Goal: Information Seeking & Learning: Check status

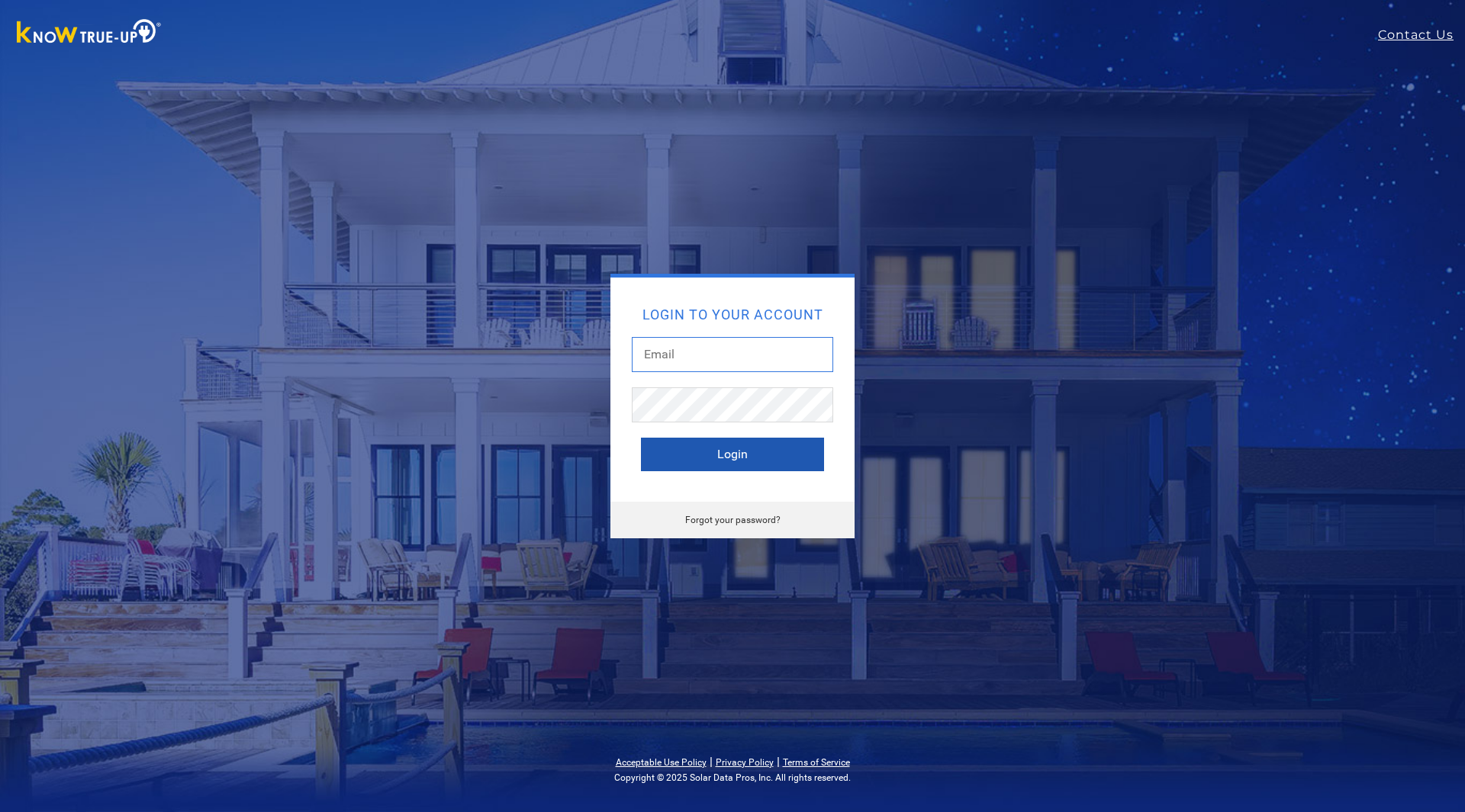
type input "[EMAIL_ADDRESS][DOMAIN_NAME]"
click at [661, 440] on button "Login" at bounding box center [732, 454] width 183 height 33
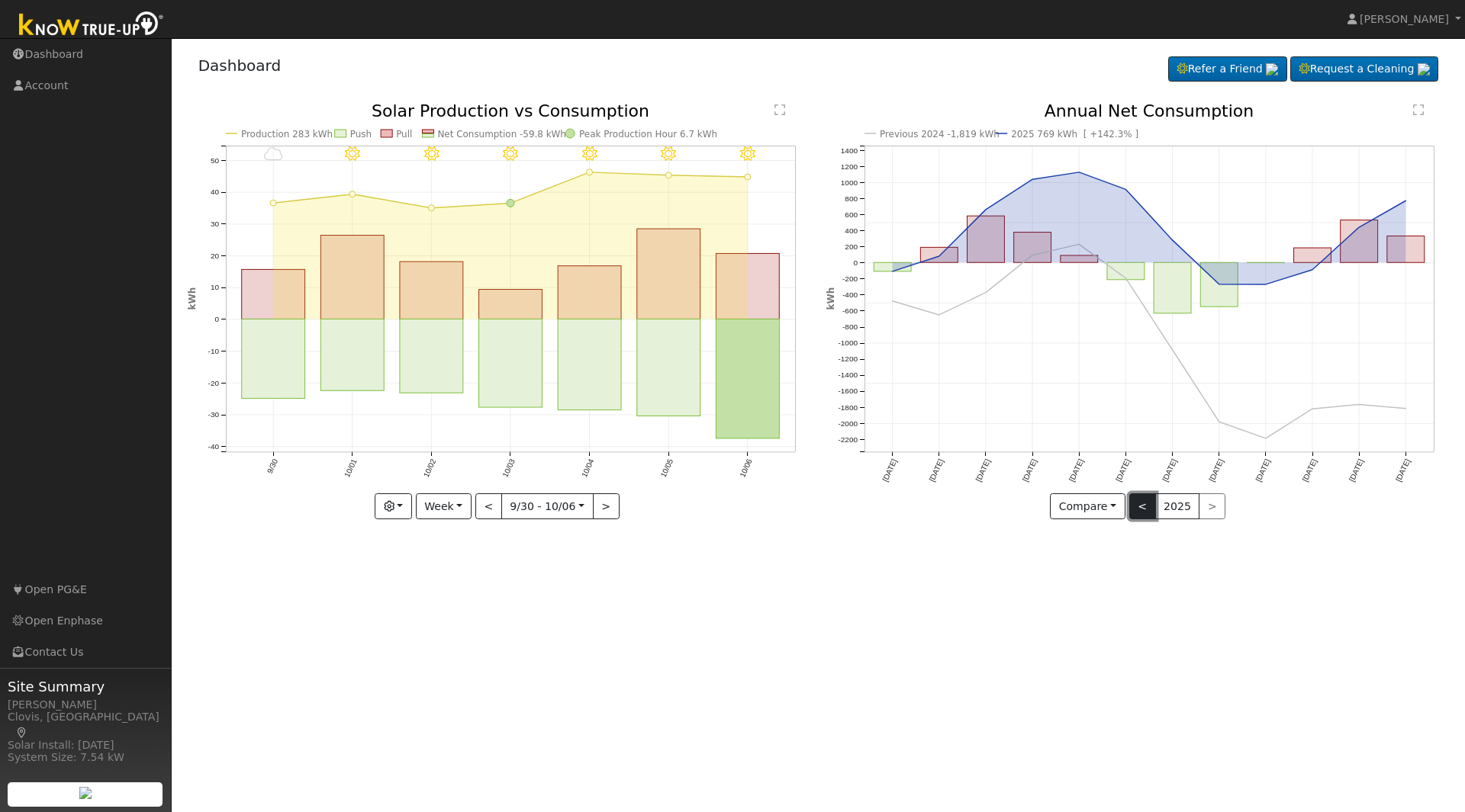
click at [1137, 512] on button "<" at bounding box center [1142, 506] width 27 height 26
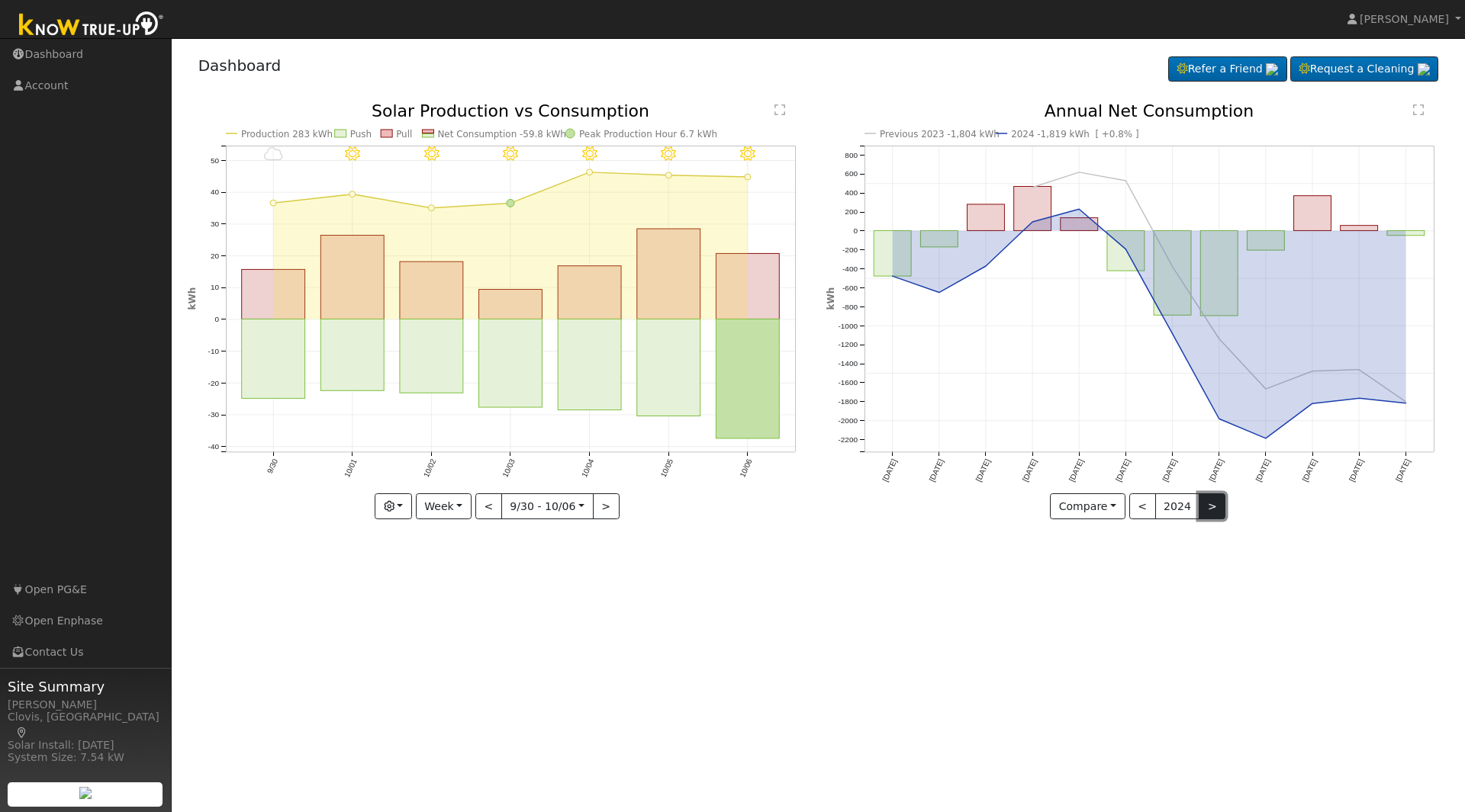
click at [1213, 511] on button ">" at bounding box center [1212, 506] width 27 height 26
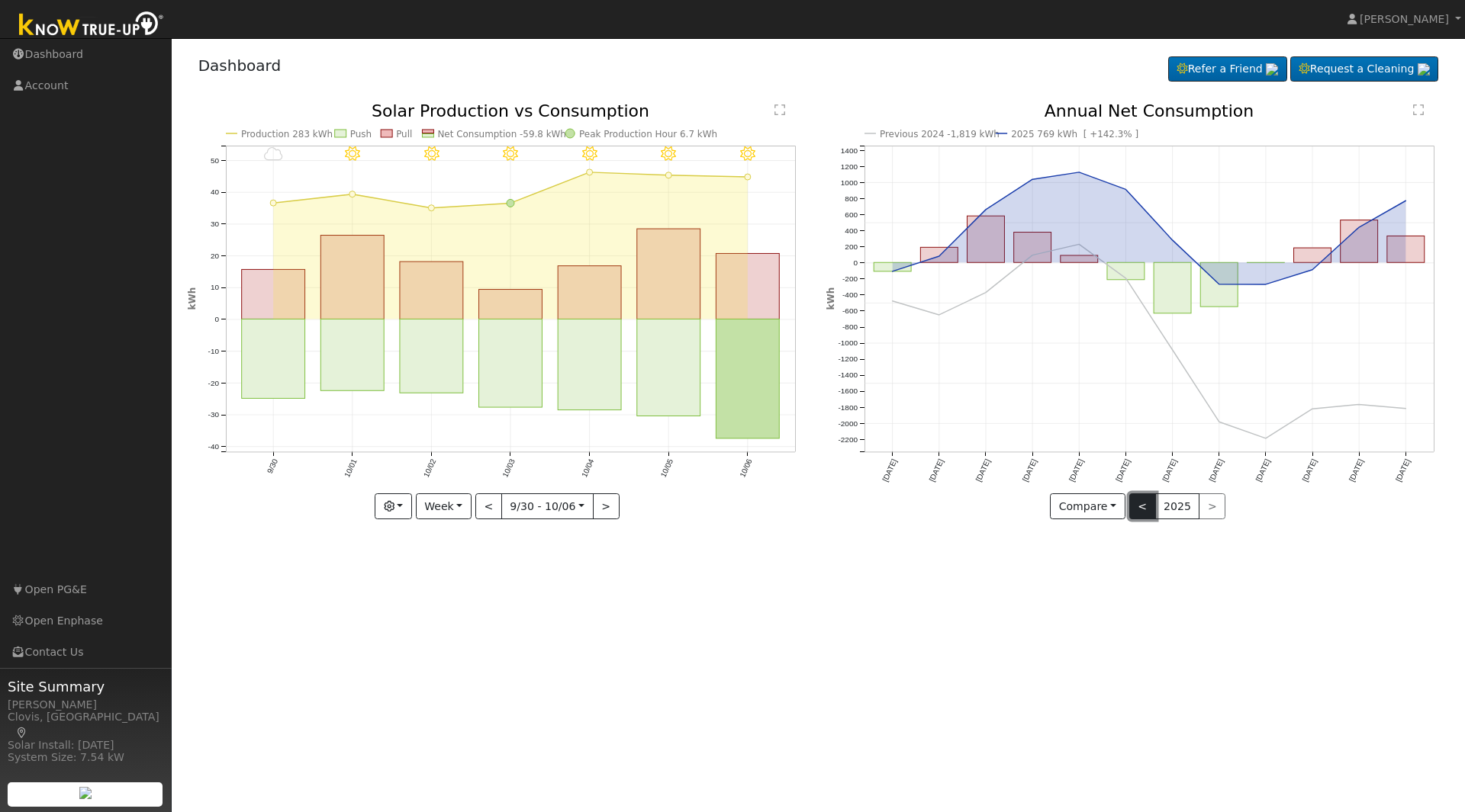
click at [1152, 508] on button "<" at bounding box center [1142, 506] width 27 height 26
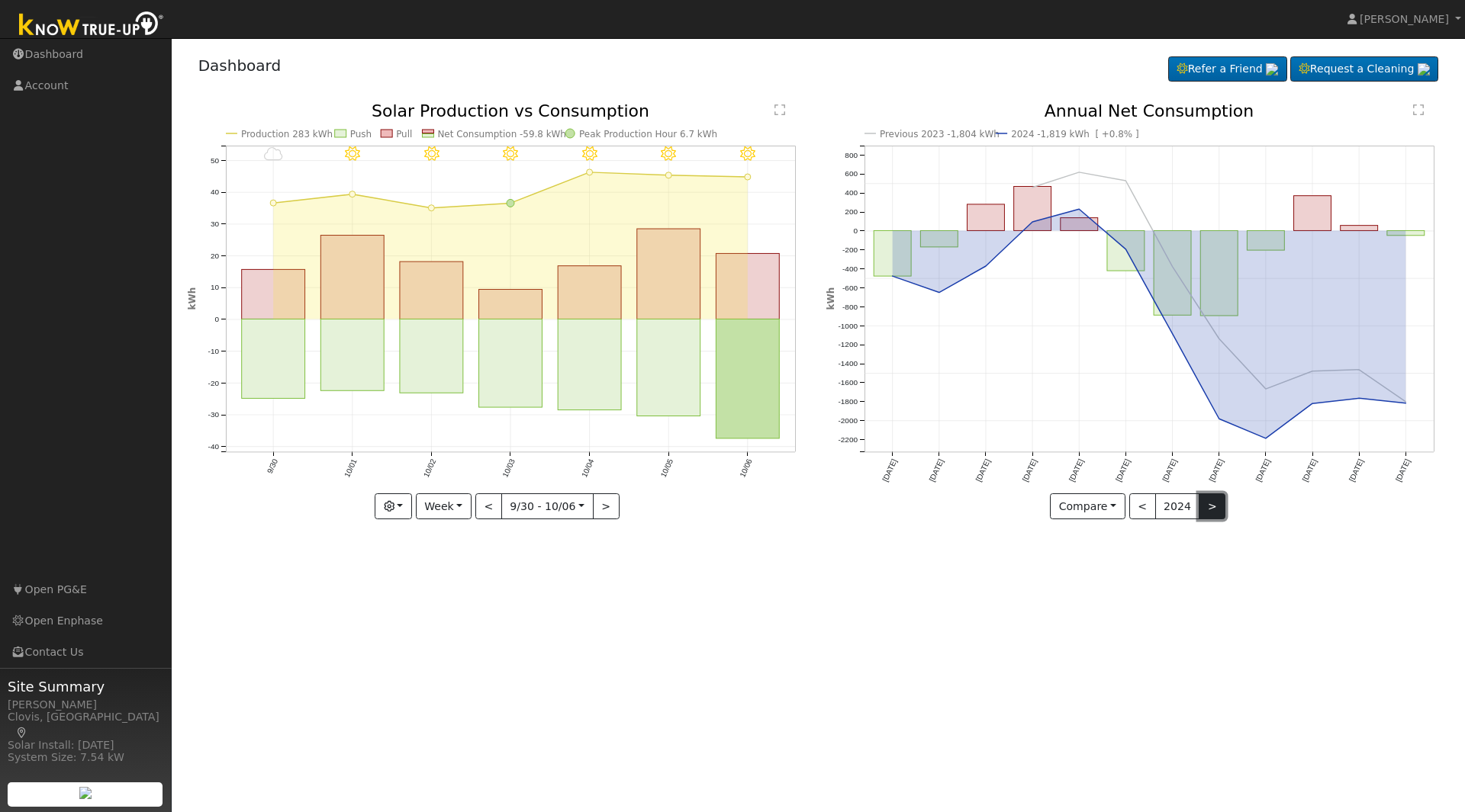
click at [1203, 516] on button ">" at bounding box center [1212, 506] width 27 height 26
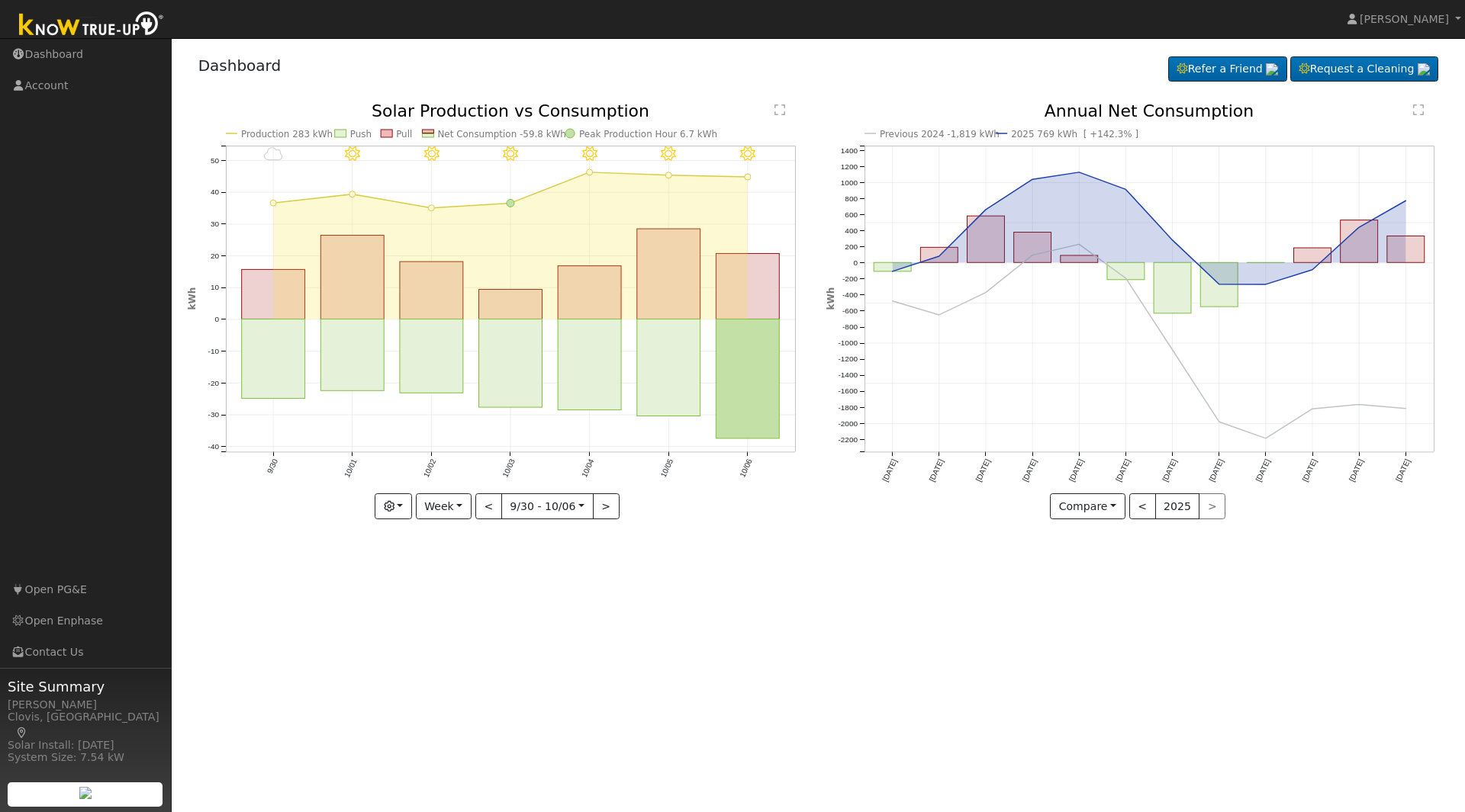
click at [1250, 279] on icon "Previous 2024 -1,819 kWh 2025 769 kWh [ +142.3% ] Oct '24 Nov '24 Dec '24 Jan '…" at bounding box center [1138, 311] width 623 height 416
click at [1274, 261] on icon "Previous 2024 -1,819 kWh 2025 769 kWh [ +142.3% ] Oct '24 Nov '24 Dec '24 Jan '…" at bounding box center [1138, 311] width 623 height 416
click at [81, 623] on link "Open Enphase" at bounding box center [86, 621] width 171 height 32
click at [497, 513] on button "<" at bounding box center [489, 506] width 27 height 26
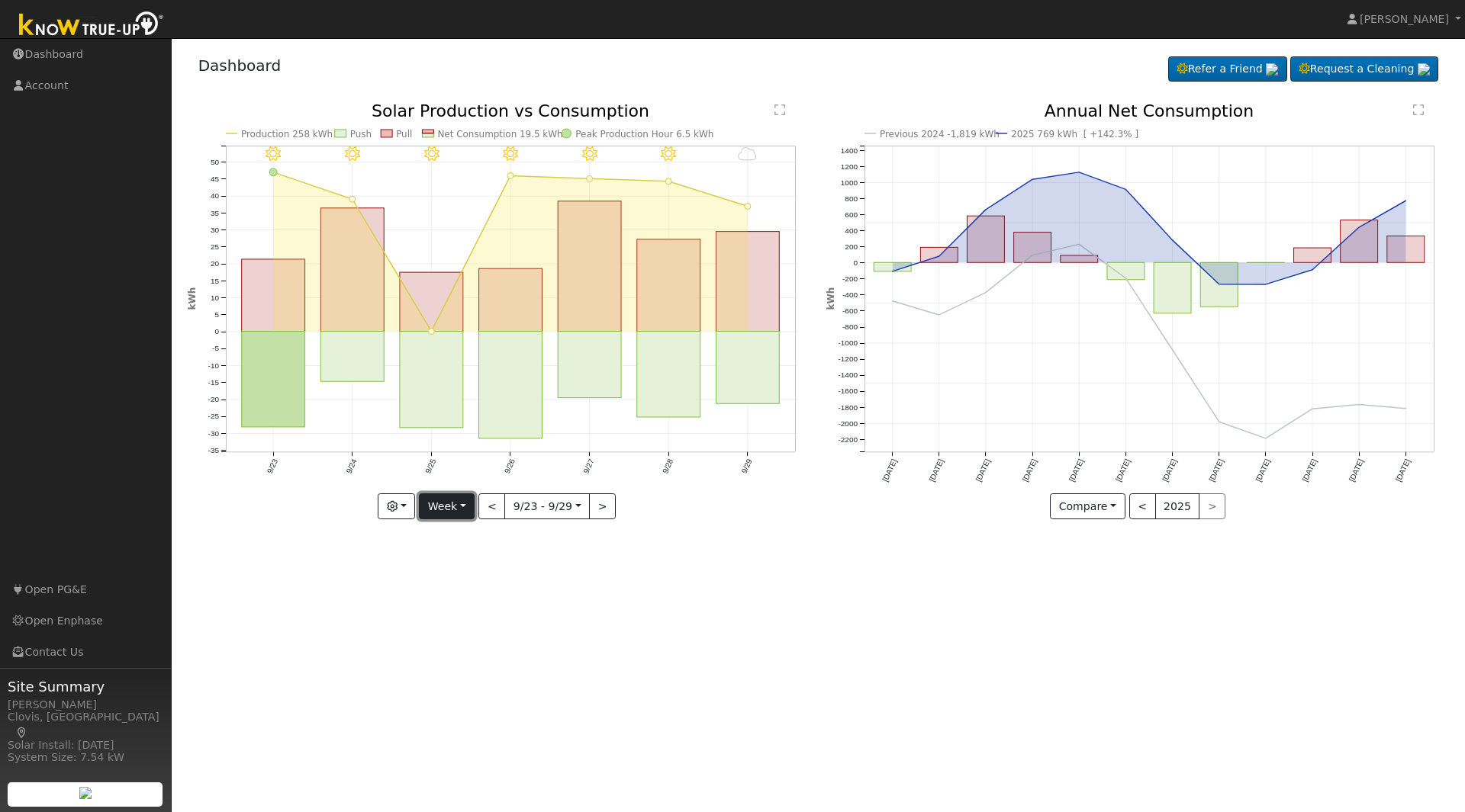
click at [471, 507] on button "Week" at bounding box center [446, 506] width 56 height 26
click at [449, 579] on link "Month" at bounding box center [472, 582] width 106 height 22
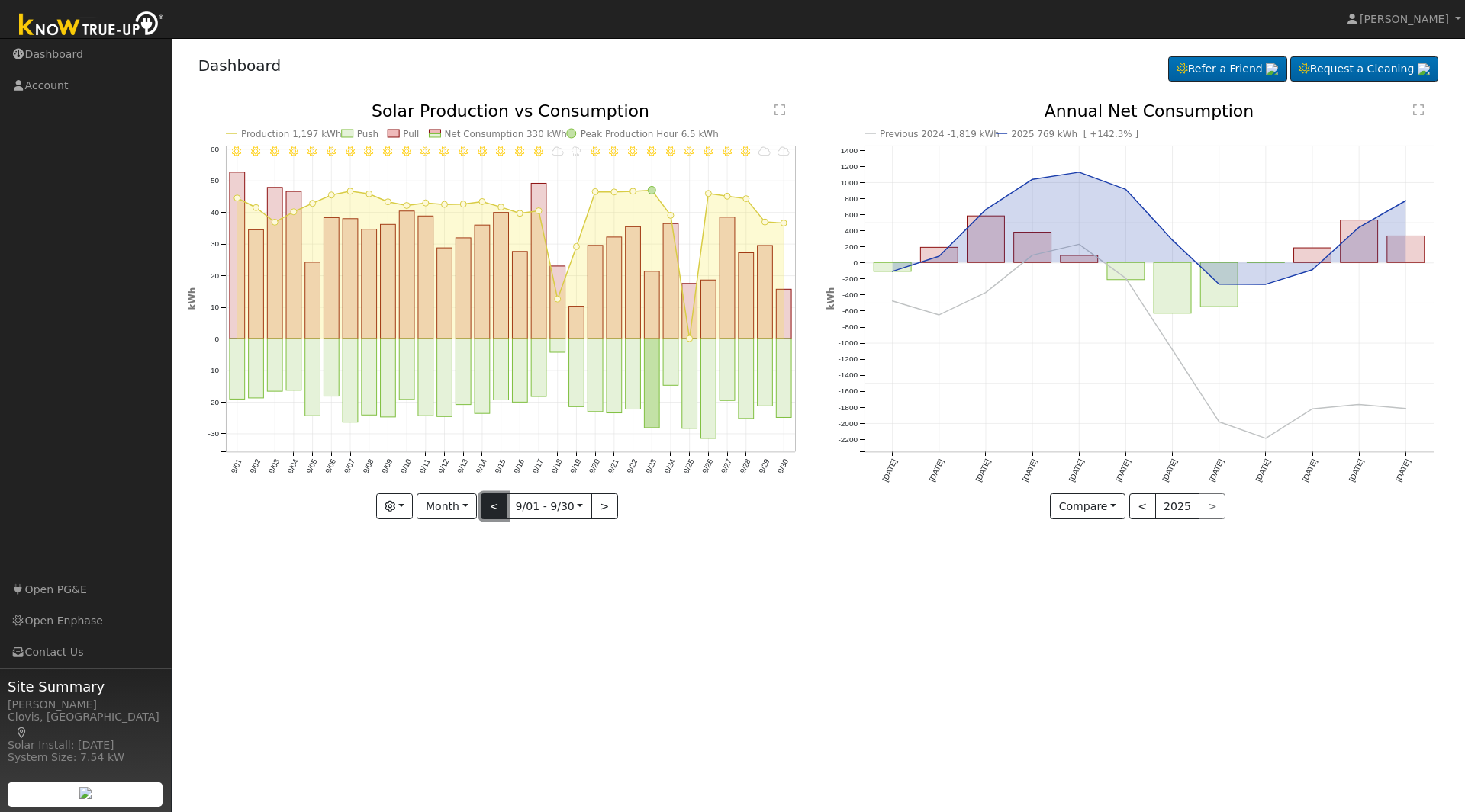
click at [499, 509] on button "<" at bounding box center [494, 506] width 27 height 26
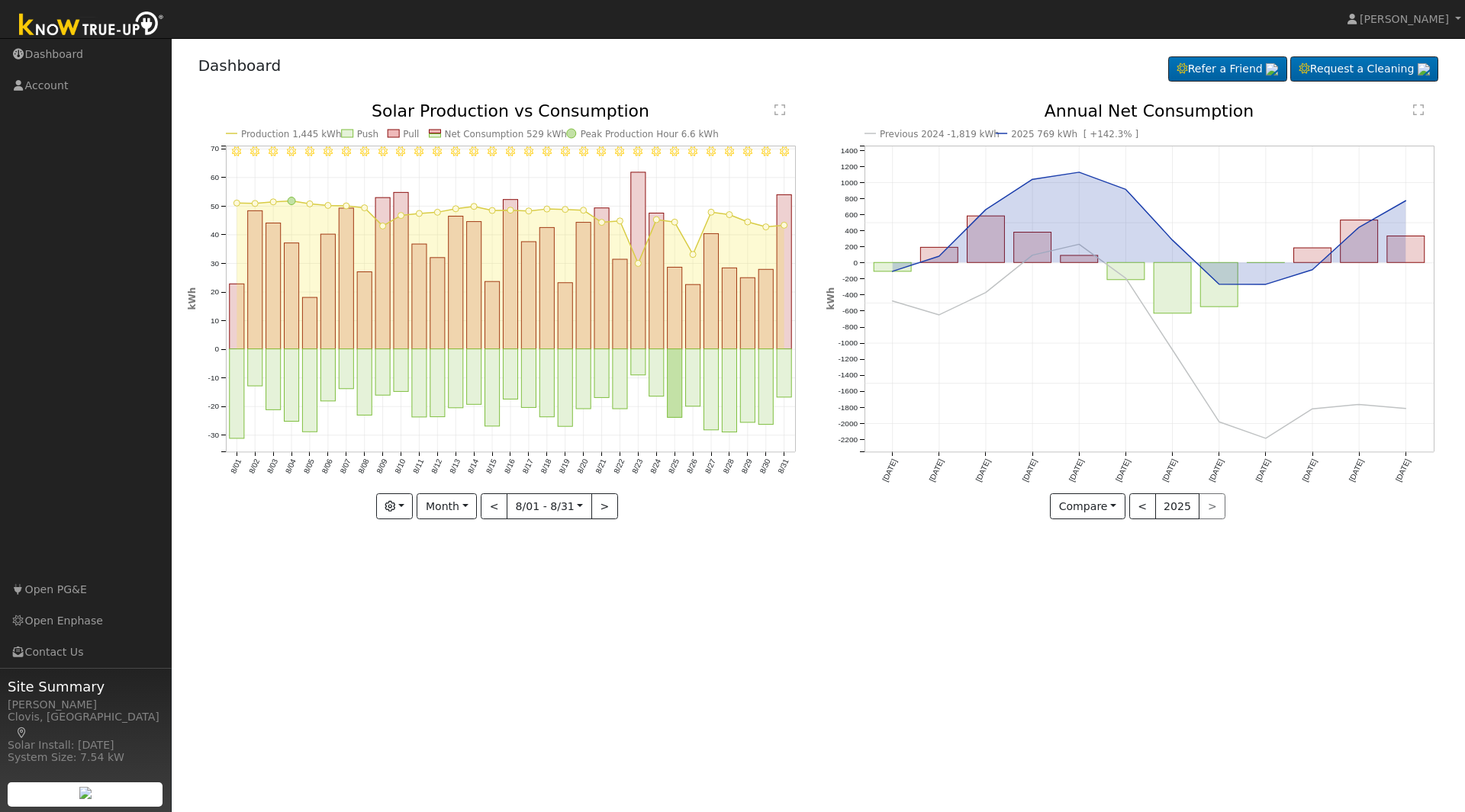
click at [491, 489] on icon "8/31 - Clear 8/30 - Clear 8/29 - Clear 8/28 - Clear 8/27 - Clear 8/26 - MostlyC…" at bounding box center [499, 311] width 623 height 416
click at [498, 509] on button "<" at bounding box center [494, 506] width 27 height 26
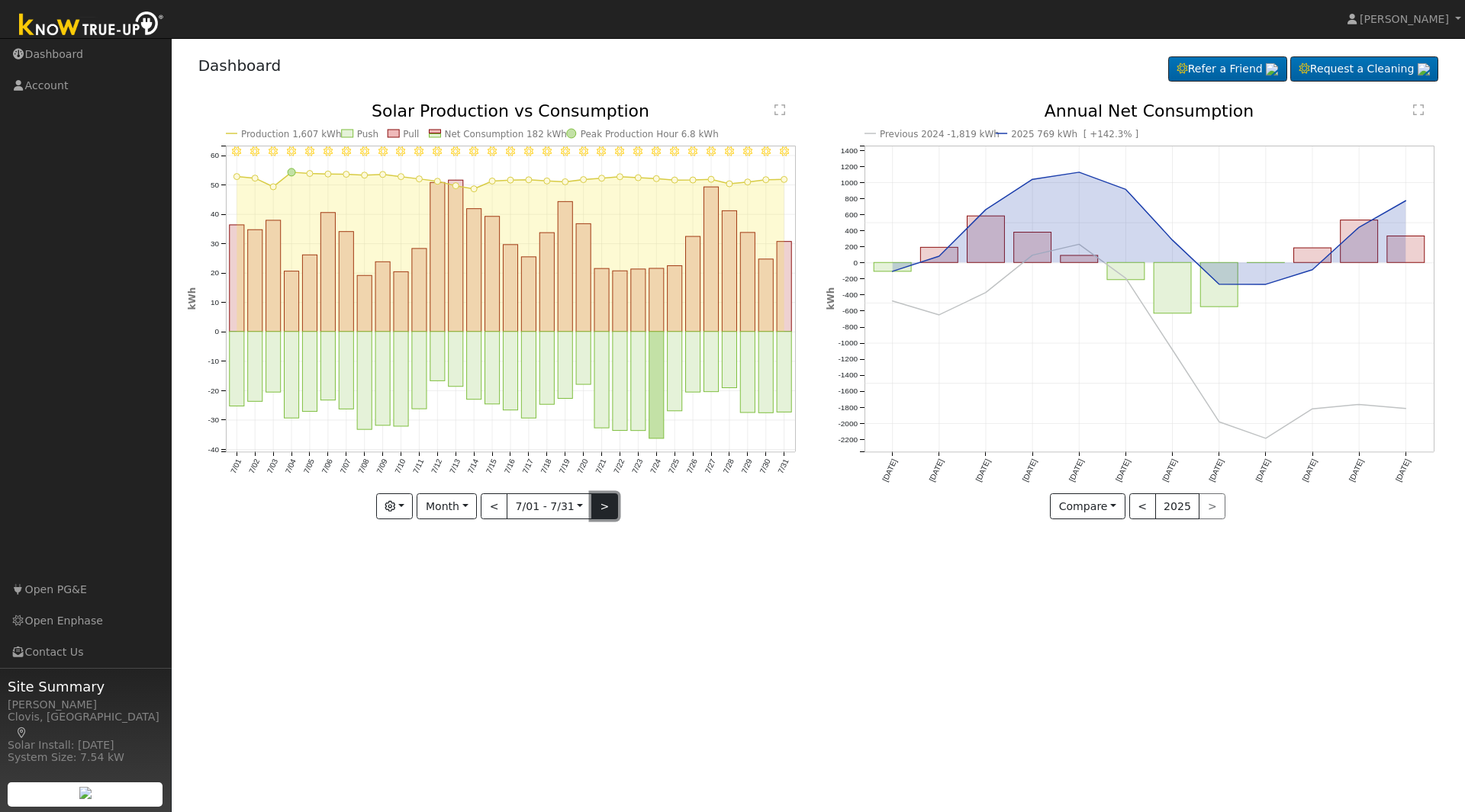
click at [610, 509] on button ">" at bounding box center [604, 506] width 27 height 26
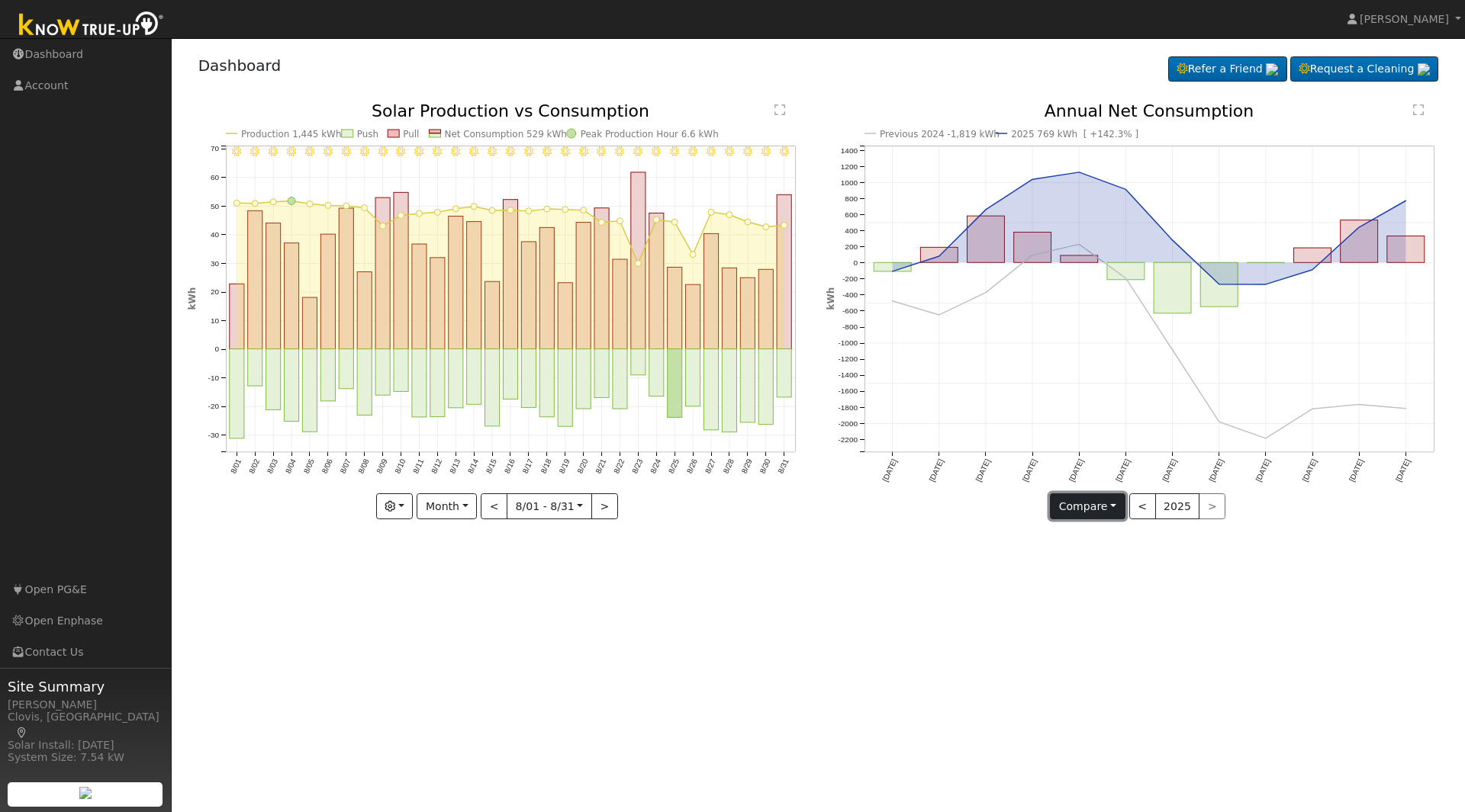
click at [1106, 513] on button "Compare" at bounding box center [1087, 506] width 76 height 26
click at [1123, 562] on link "Current Year" at bounding box center [1110, 560] width 119 height 22
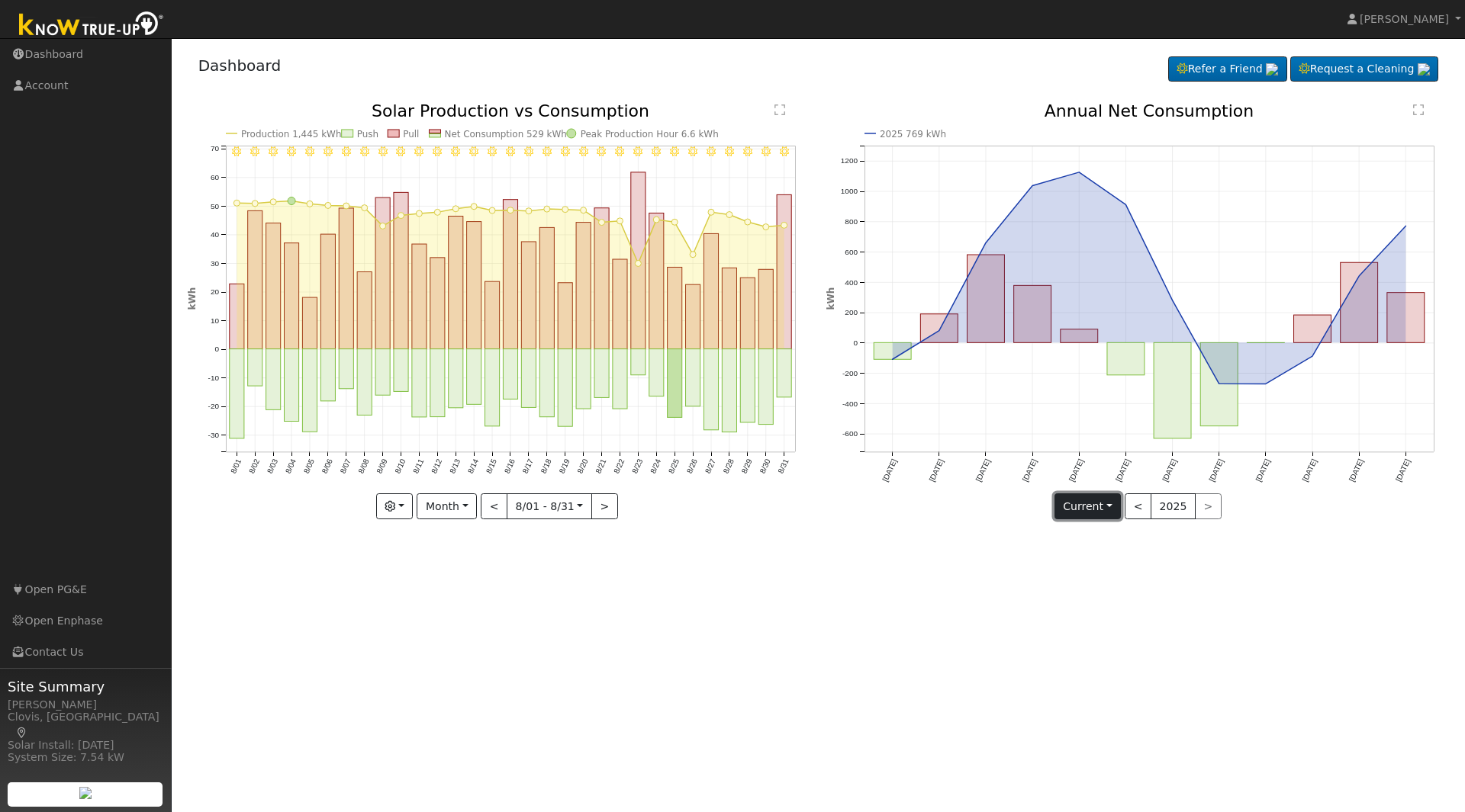
click at [1109, 502] on button "Current" at bounding box center [1088, 506] width 67 height 26
click at [1105, 532] on link "Compare Previous" at bounding box center [1114, 537] width 119 height 22
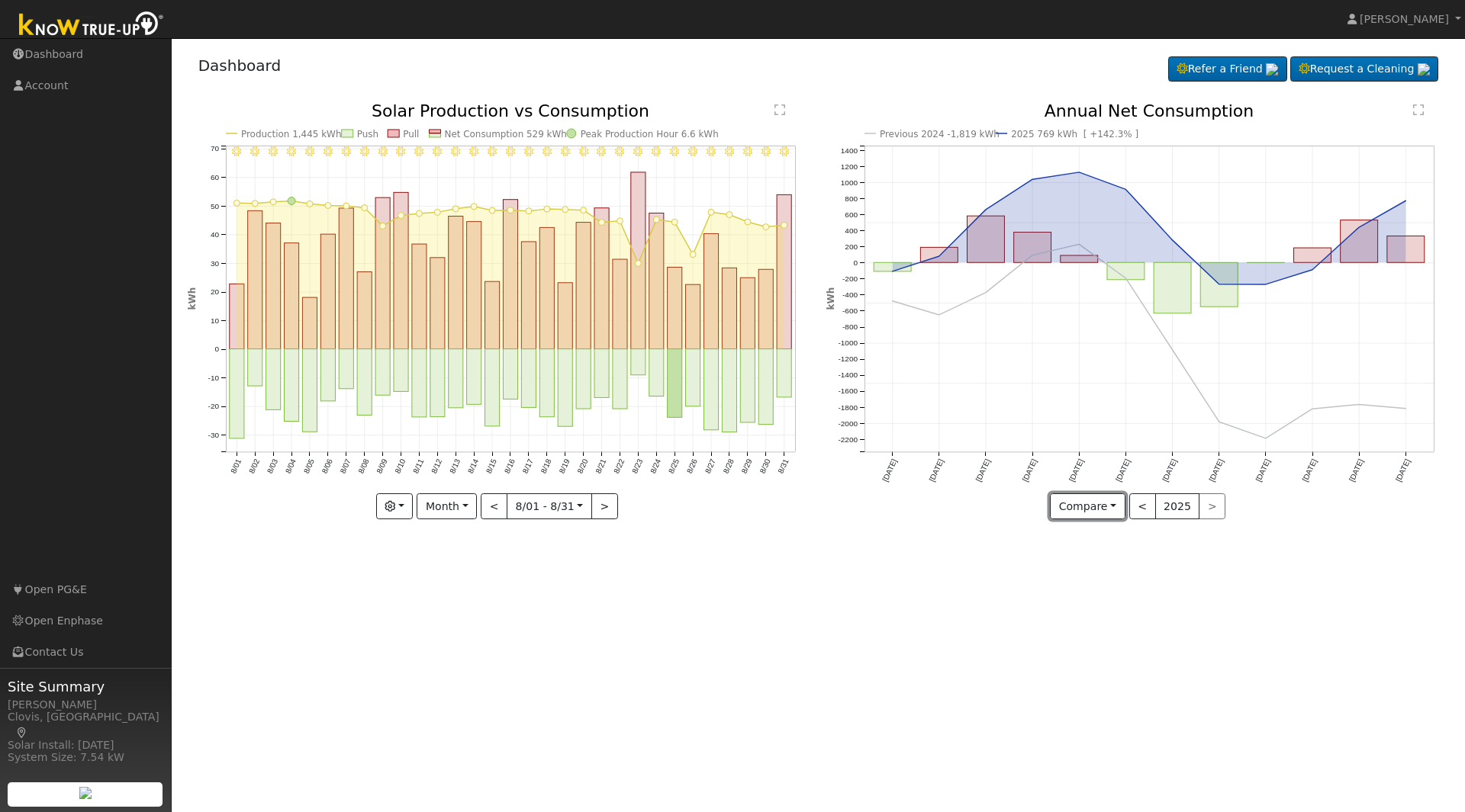
click at [1105, 509] on button "Compare" at bounding box center [1087, 506] width 76 height 26
click at [1105, 558] on link "Current Year" at bounding box center [1110, 560] width 119 height 22
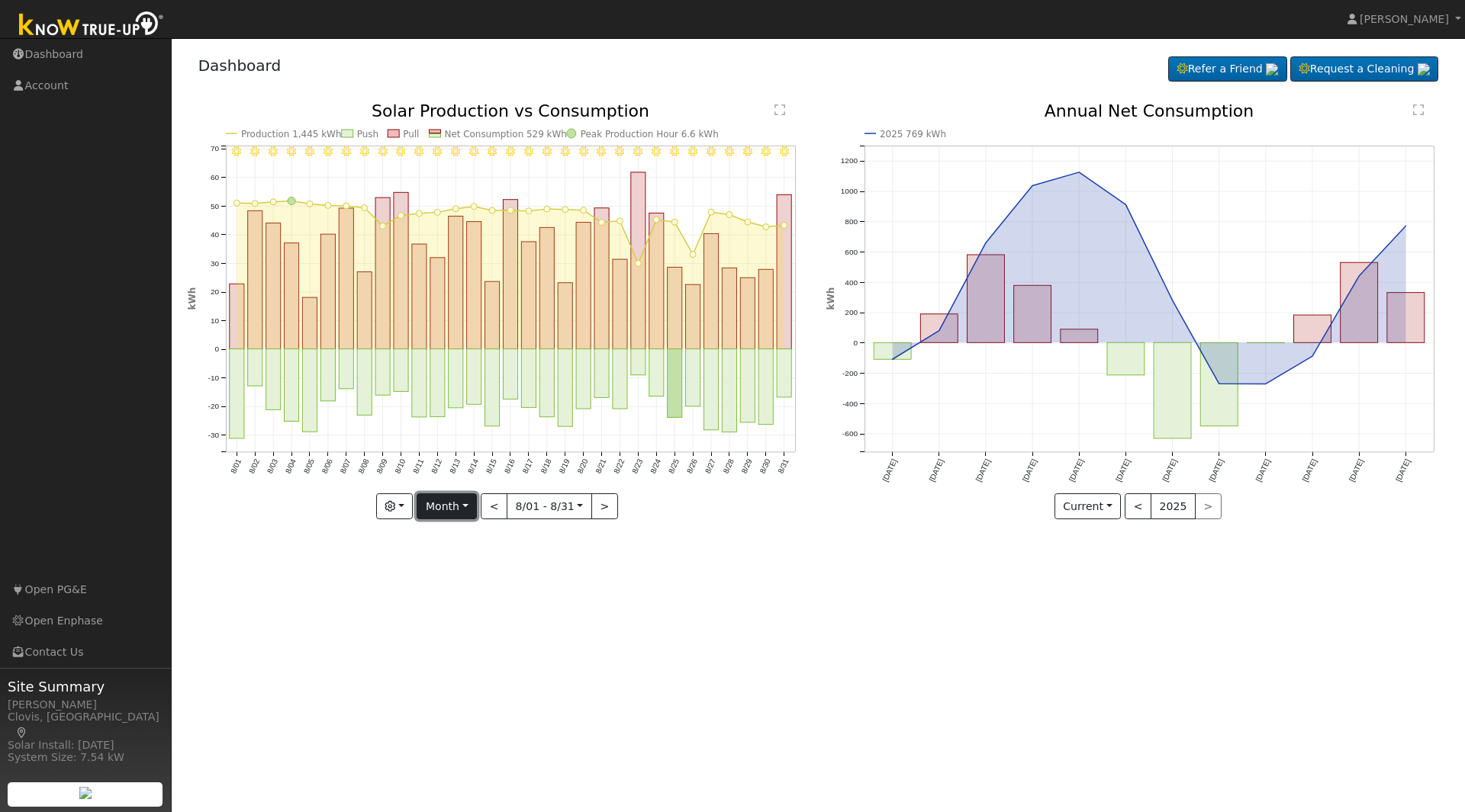
click at [477, 507] on button "Month" at bounding box center [446, 506] width 60 height 26
click at [452, 558] on link "Week" at bounding box center [469, 560] width 106 height 22
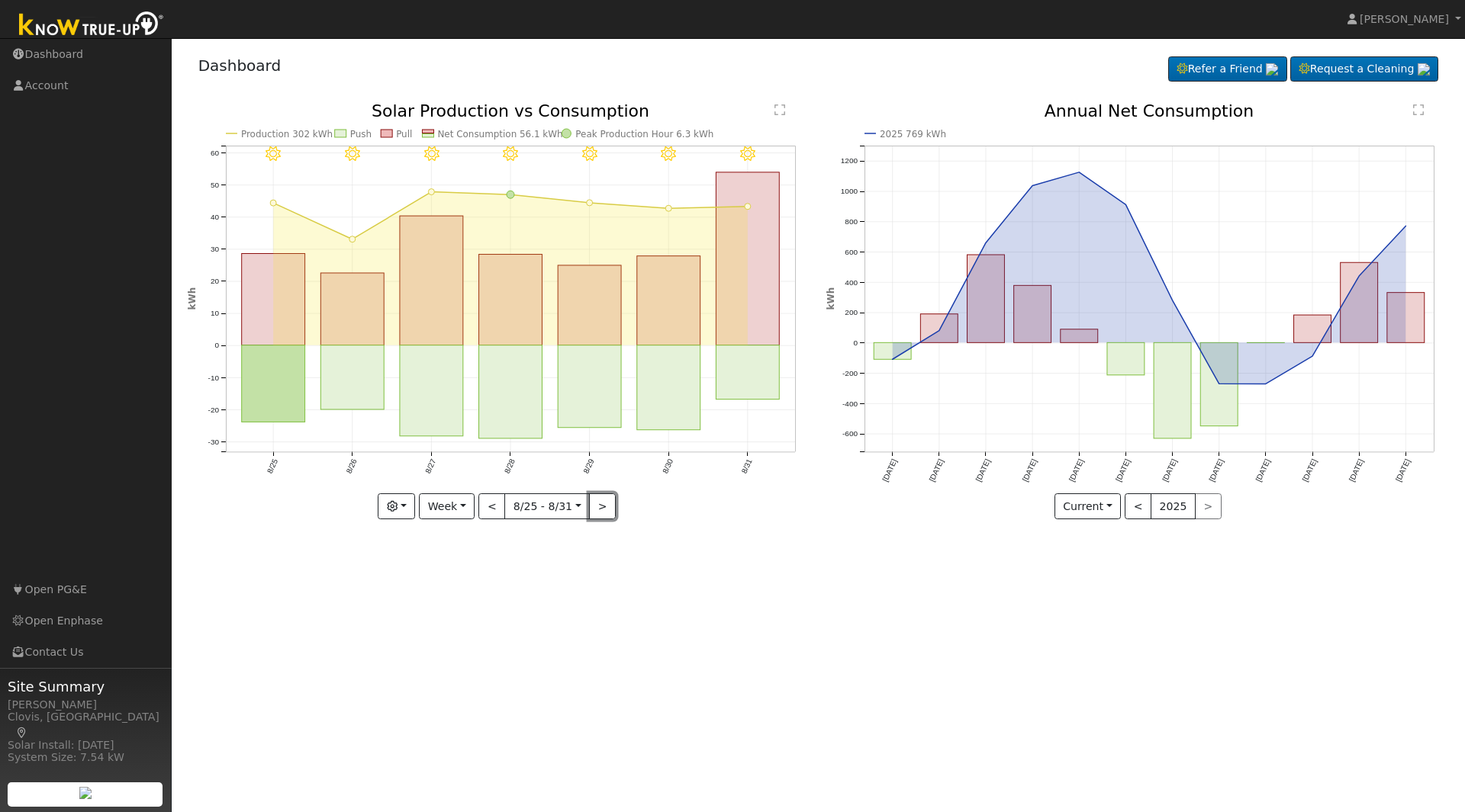
click at [598, 503] on button ">" at bounding box center [603, 506] width 27 height 26
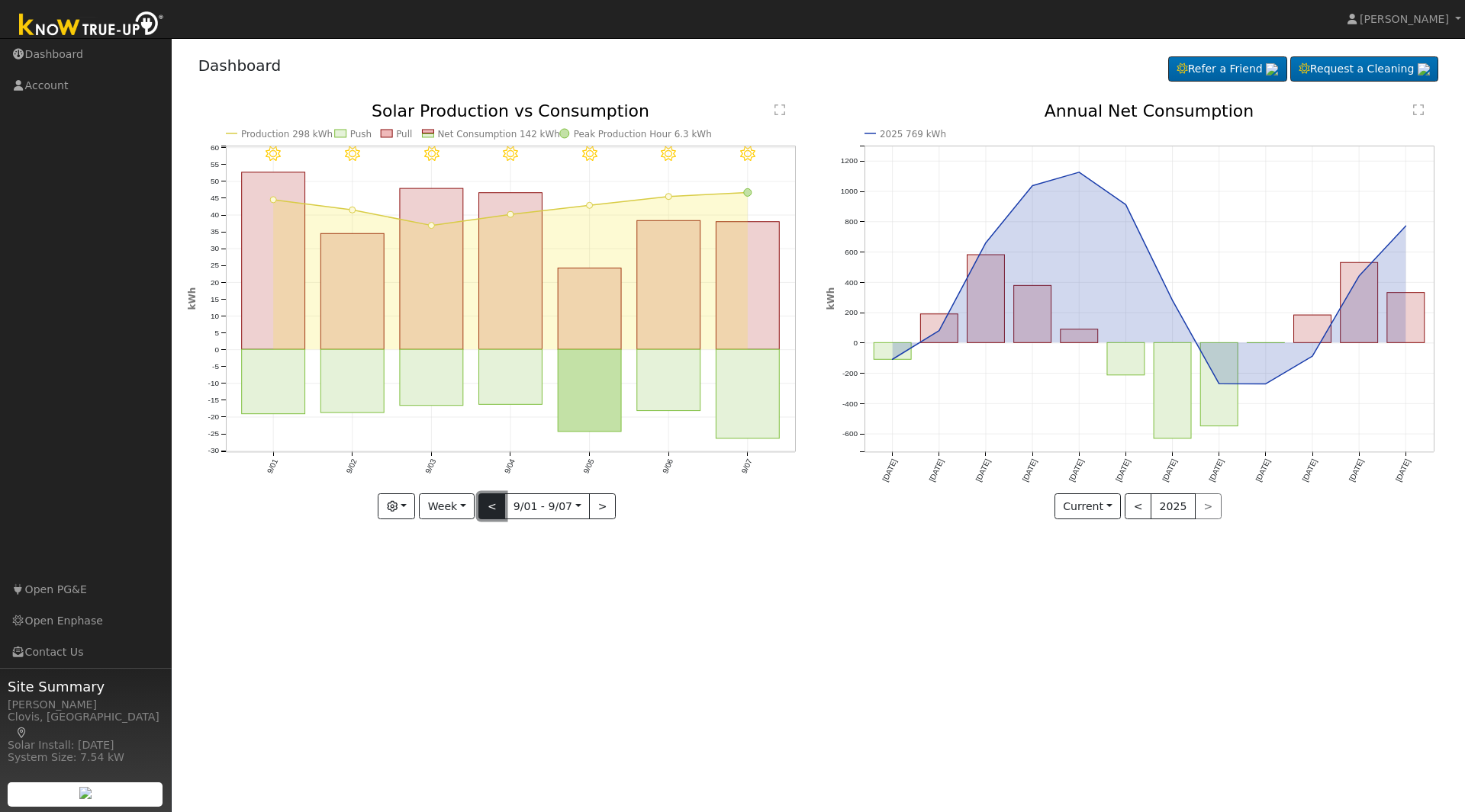
click at [500, 503] on button "<" at bounding box center [492, 506] width 27 height 26
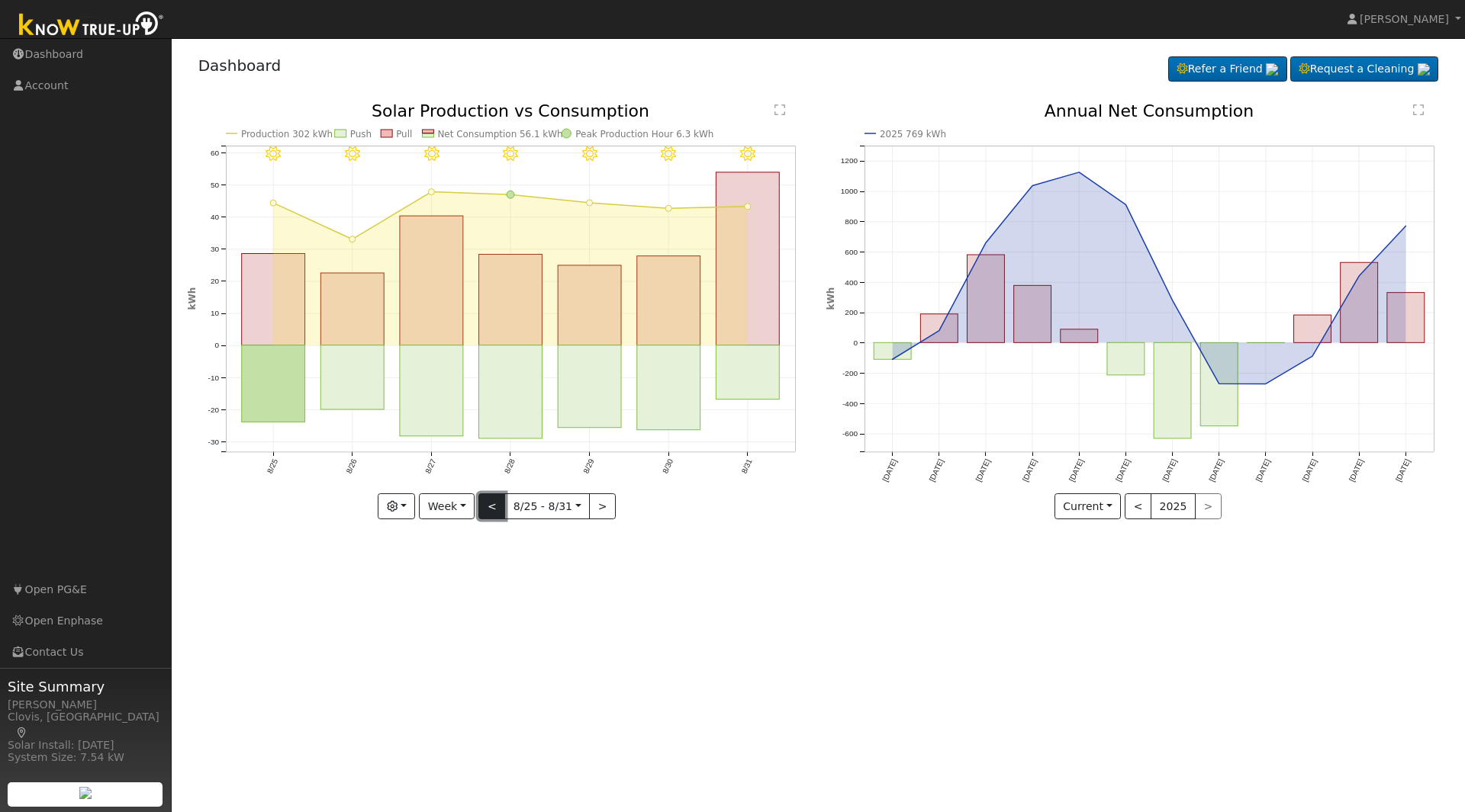
click at [500, 503] on button "<" at bounding box center [492, 506] width 27 height 26
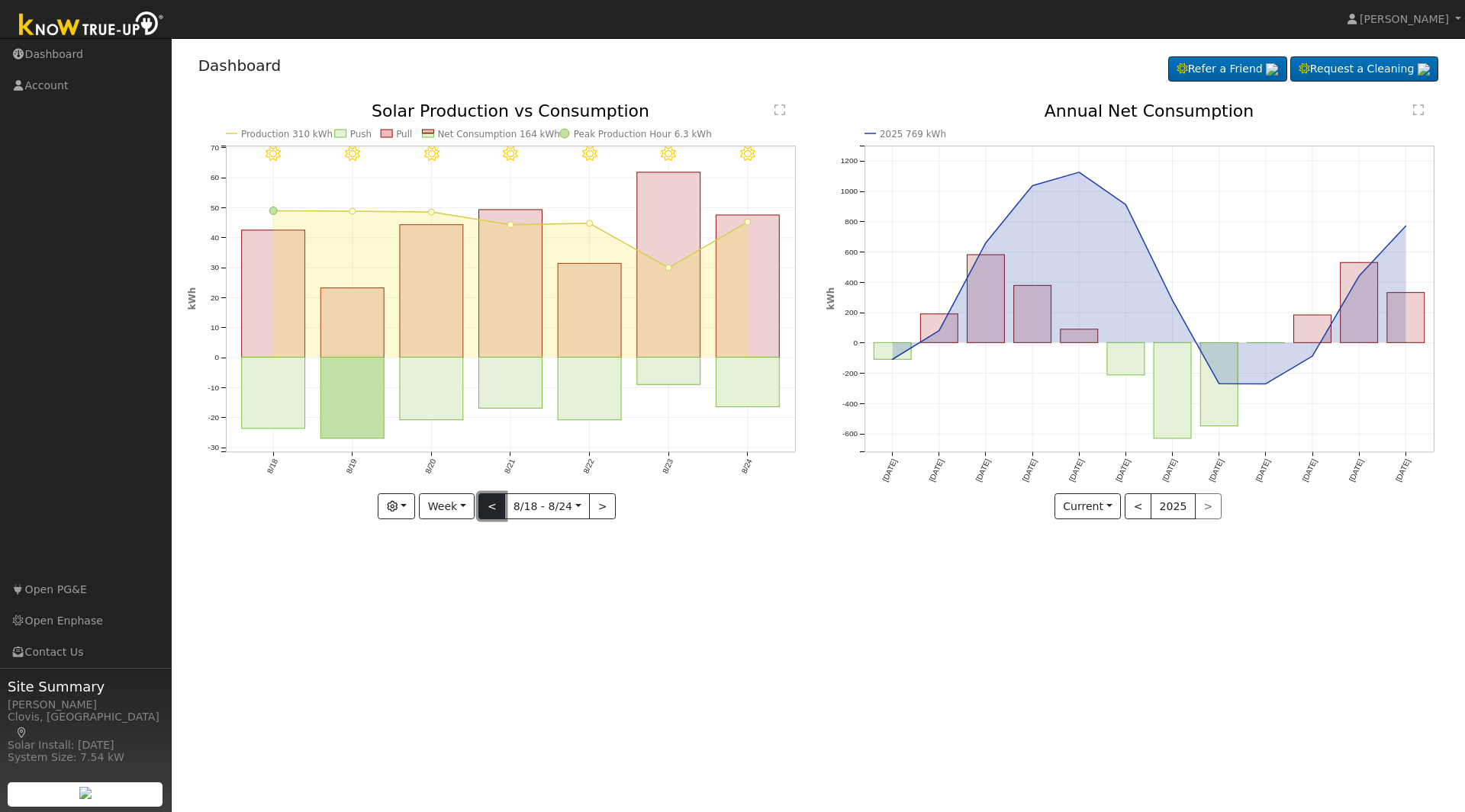
click at [500, 503] on button "<" at bounding box center [492, 506] width 27 height 26
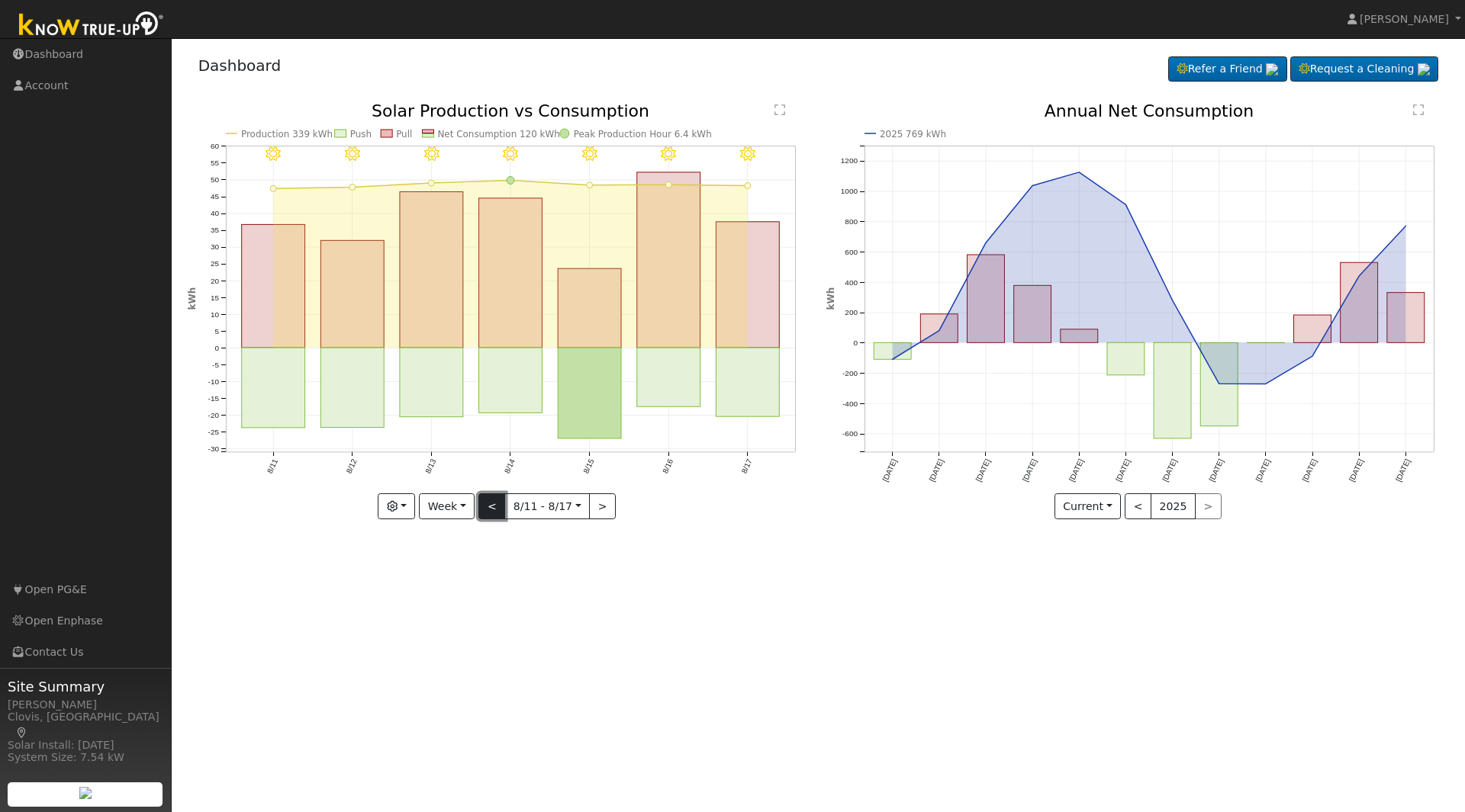
click at [500, 503] on button "<" at bounding box center [492, 506] width 27 height 26
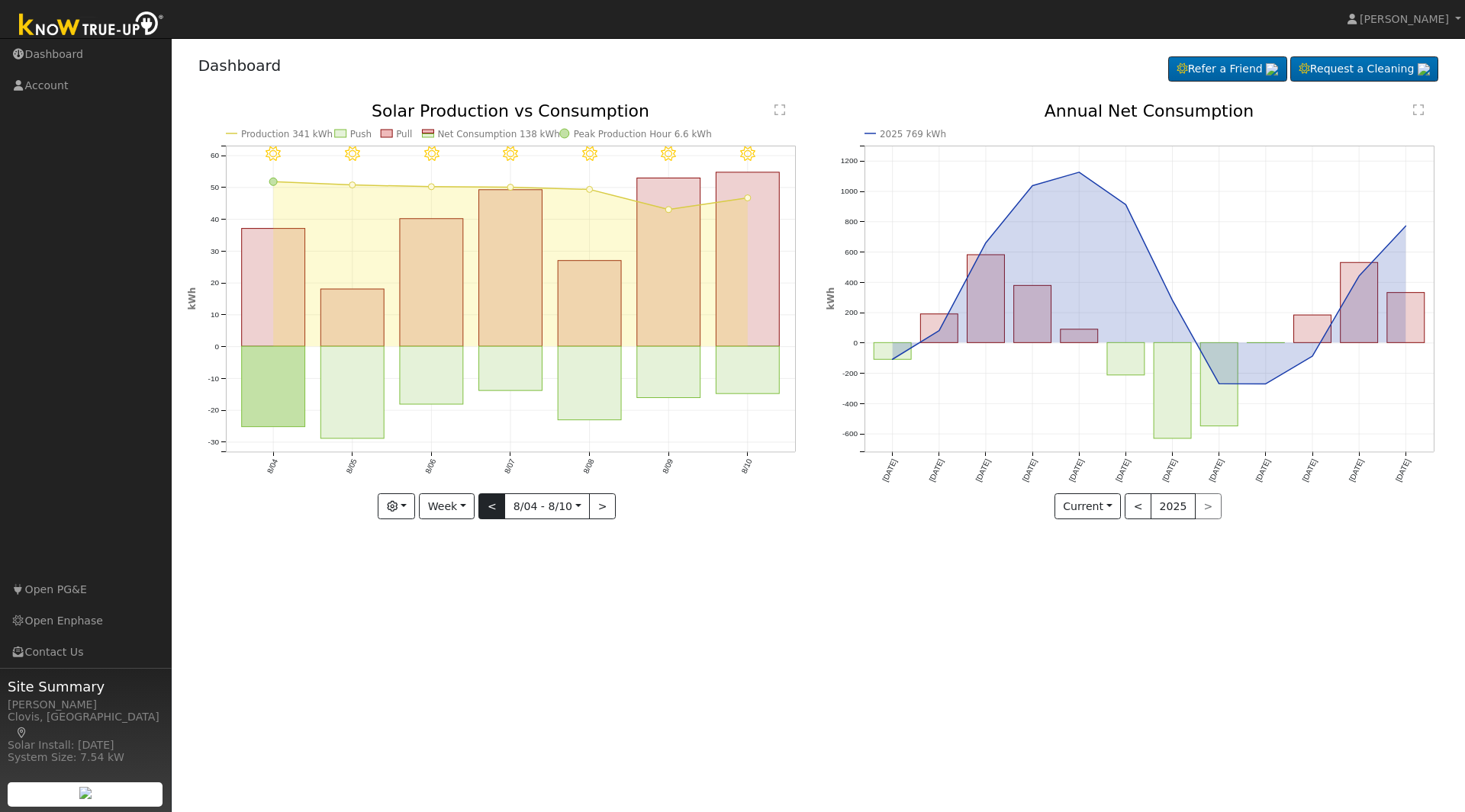
click at [500, 503] on div "8/10 - Clear 8/09 - Clear 8/08 - Clear 8/07 - Clear 8/06 - Clear 8/05 - Clear 8…" at bounding box center [499, 311] width 623 height 416
click at [499, 507] on button "<" at bounding box center [492, 506] width 27 height 26
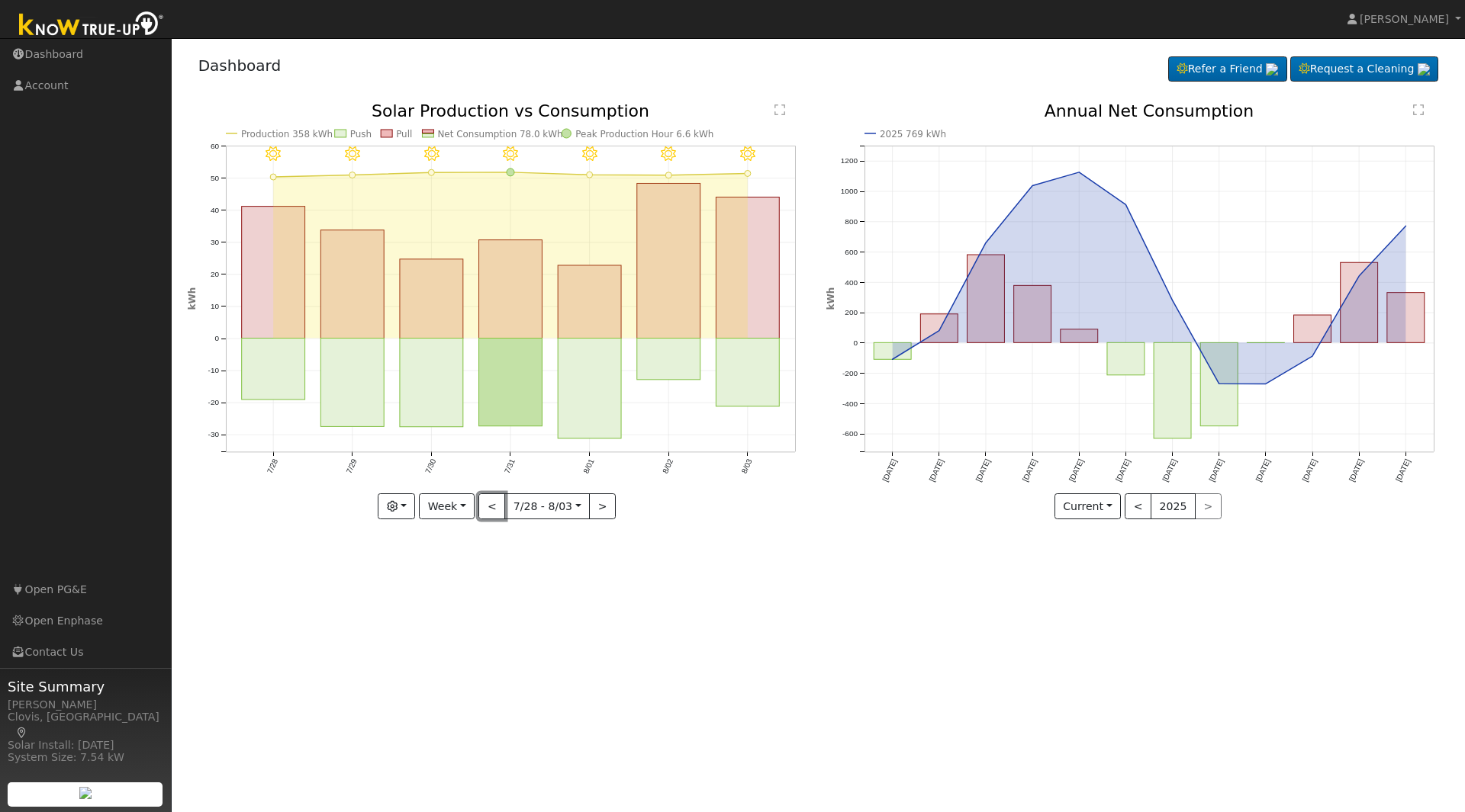
click at [495, 511] on button "<" at bounding box center [492, 506] width 27 height 26
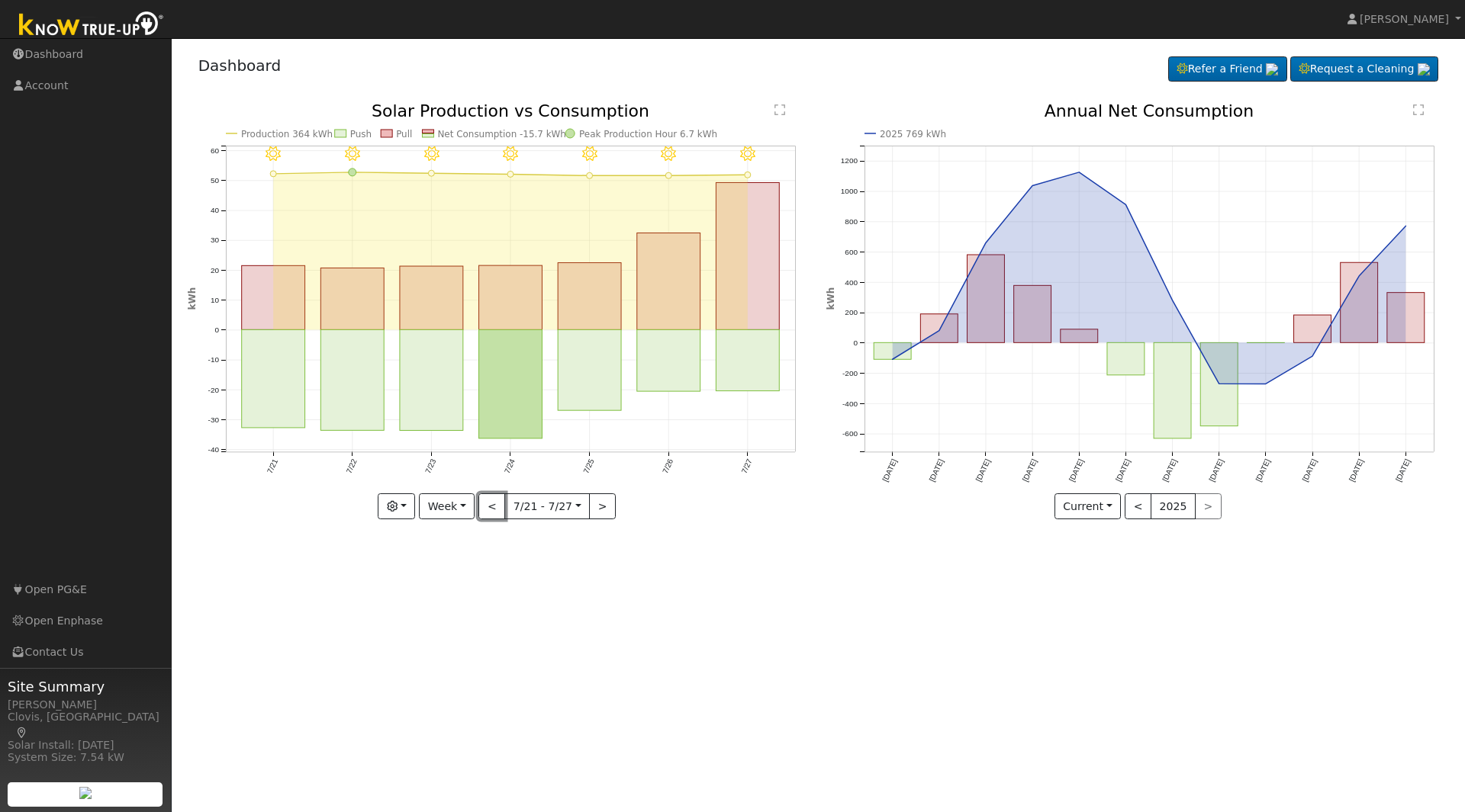
click at [495, 511] on button "<" at bounding box center [492, 506] width 27 height 26
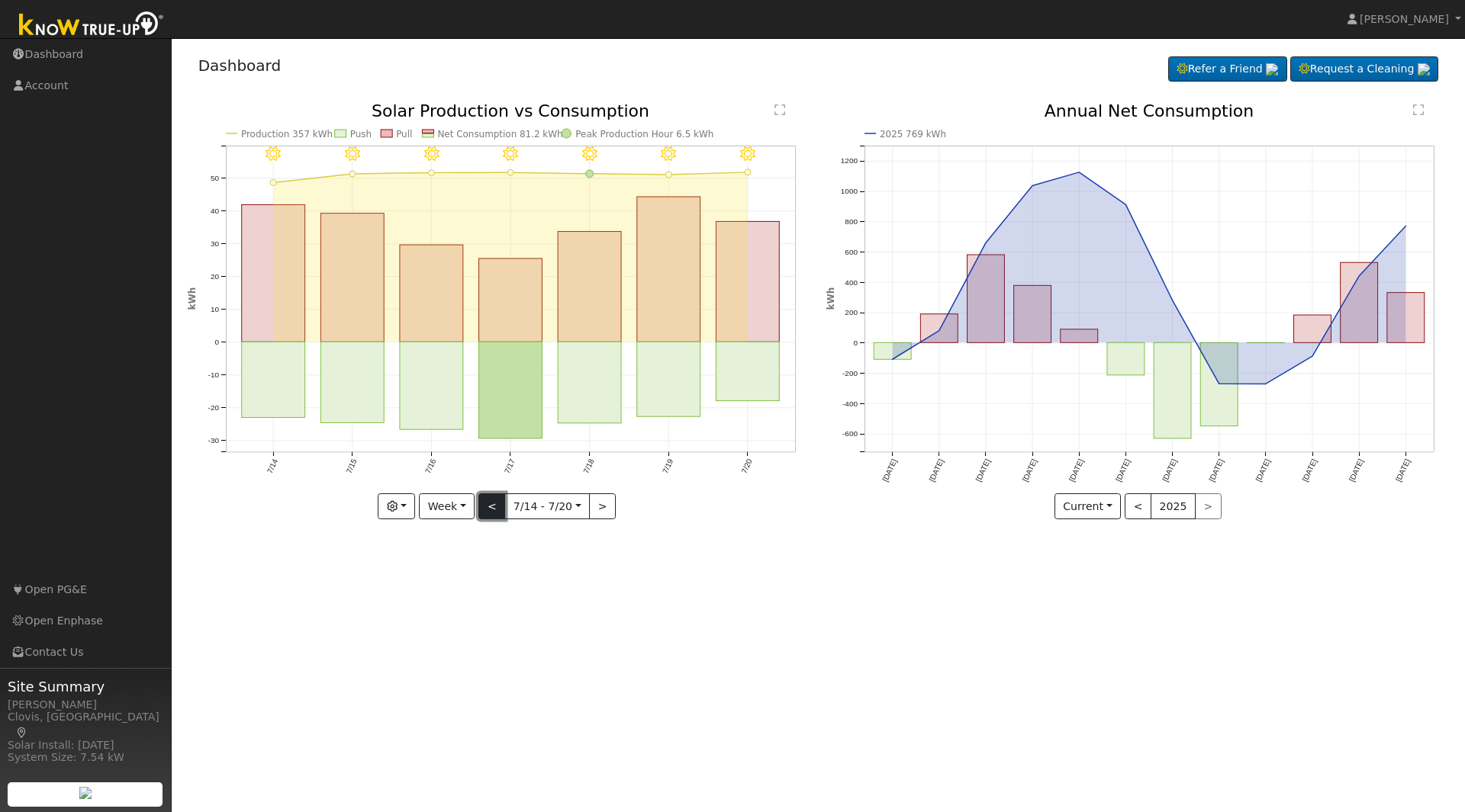
click at [496, 503] on button "<" at bounding box center [492, 506] width 27 height 26
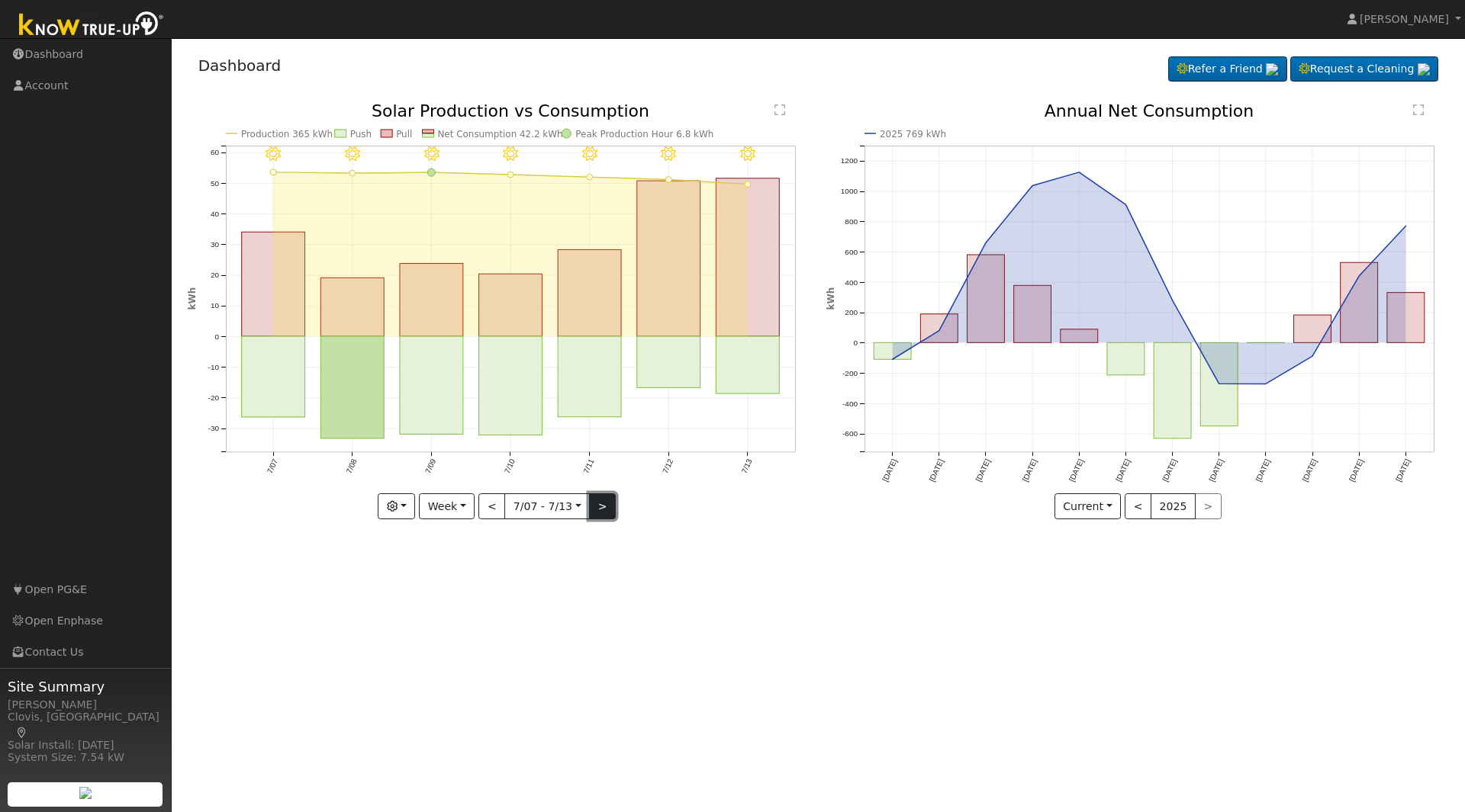
click at [608, 507] on button ">" at bounding box center [603, 506] width 27 height 26
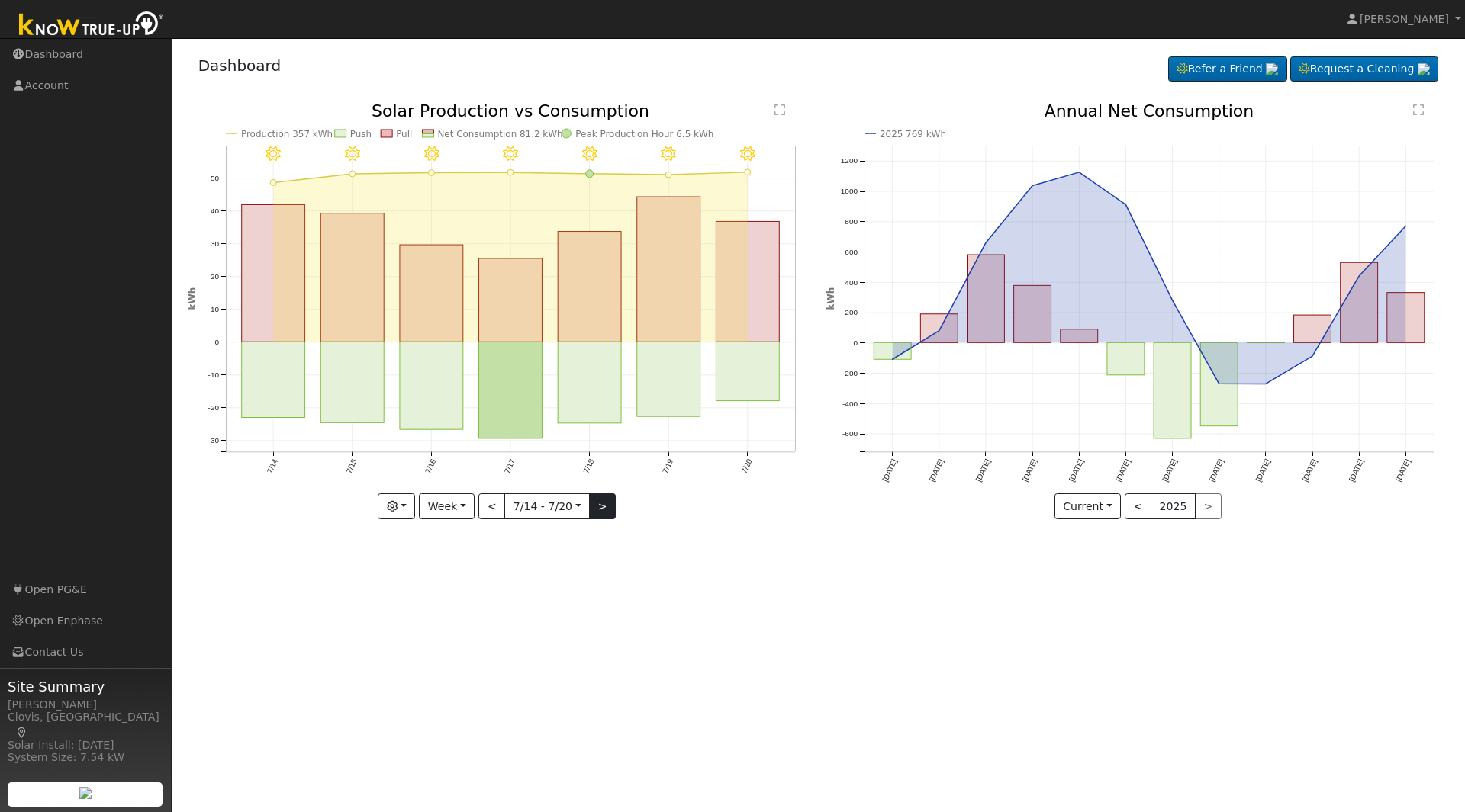
click at [608, 507] on div at bounding box center [499, 311] width 623 height 416
click at [608, 507] on button ">" at bounding box center [603, 506] width 27 height 26
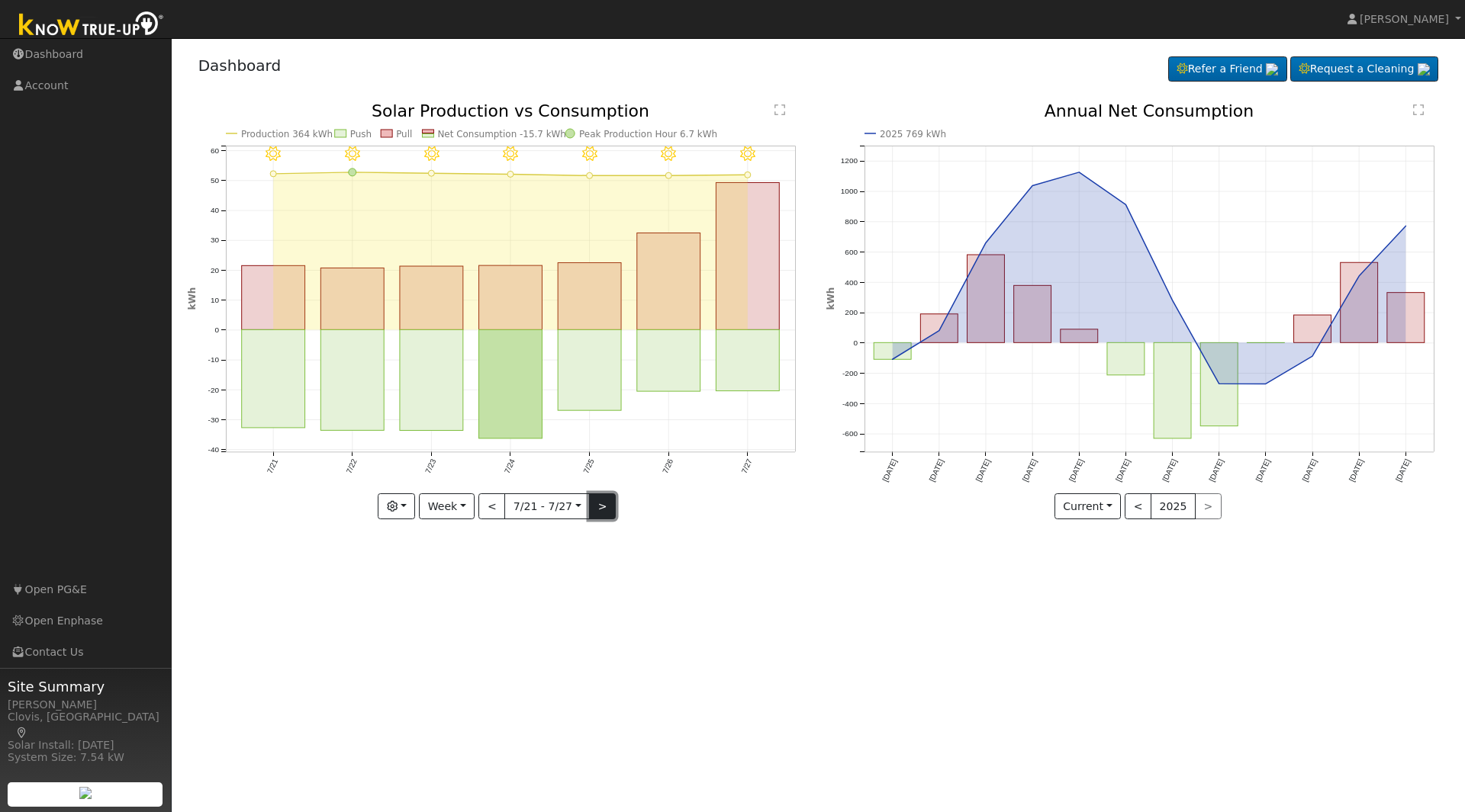
click at [608, 507] on button ">" at bounding box center [603, 506] width 27 height 26
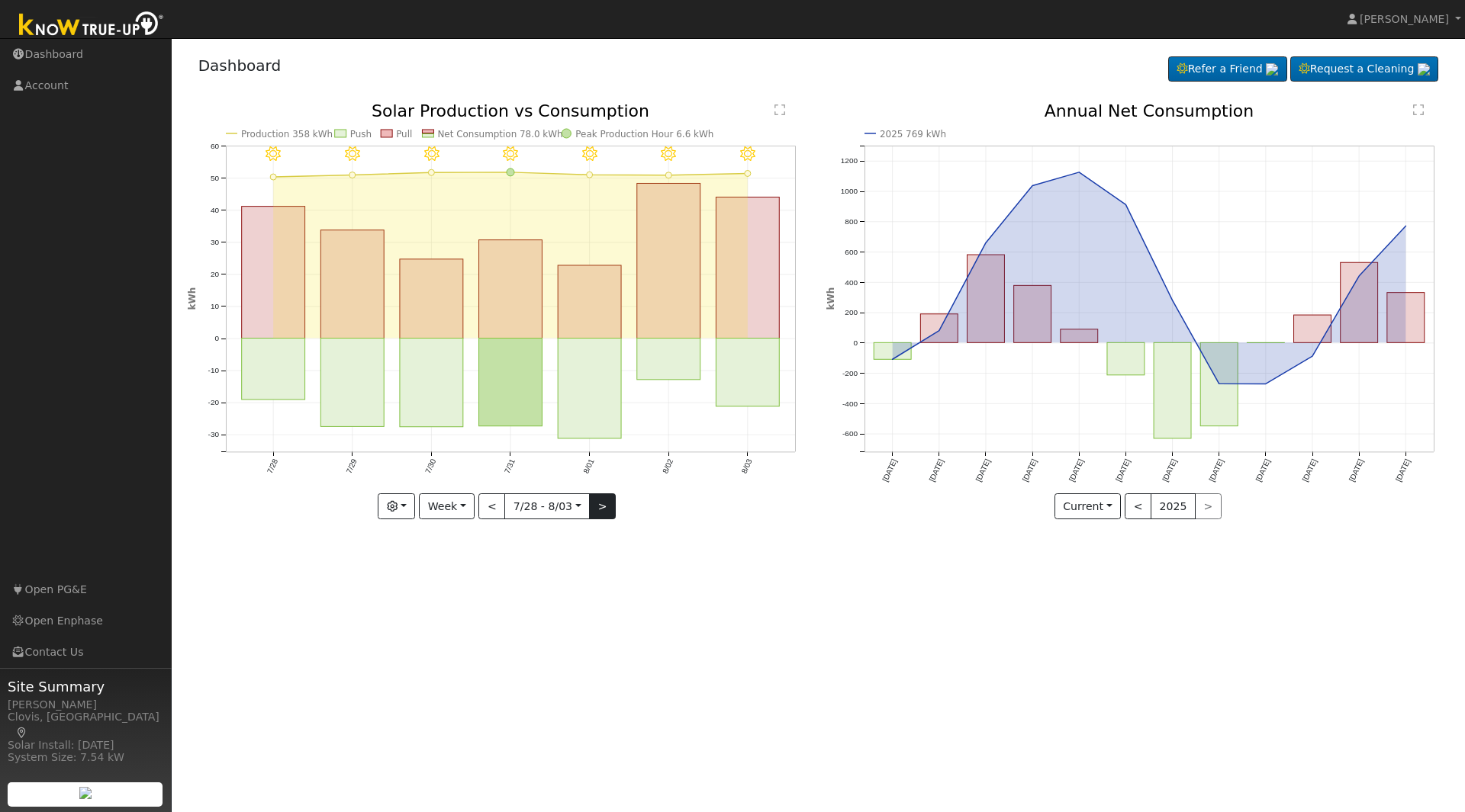
click at [608, 507] on div "8/03 - Clear 8/02 - Clear 8/01 - Clear 7/31 - Clear 7/30 - Clear 7/29 - Clear 7…" at bounding box center [499, 311] width 623 height 416
click at [462, 511] on button "Week" at bounding box center [446, 506] width 56 height 26
click at [452, 577] on link "Month" at bounding box center [472, 582] width 106 height 22
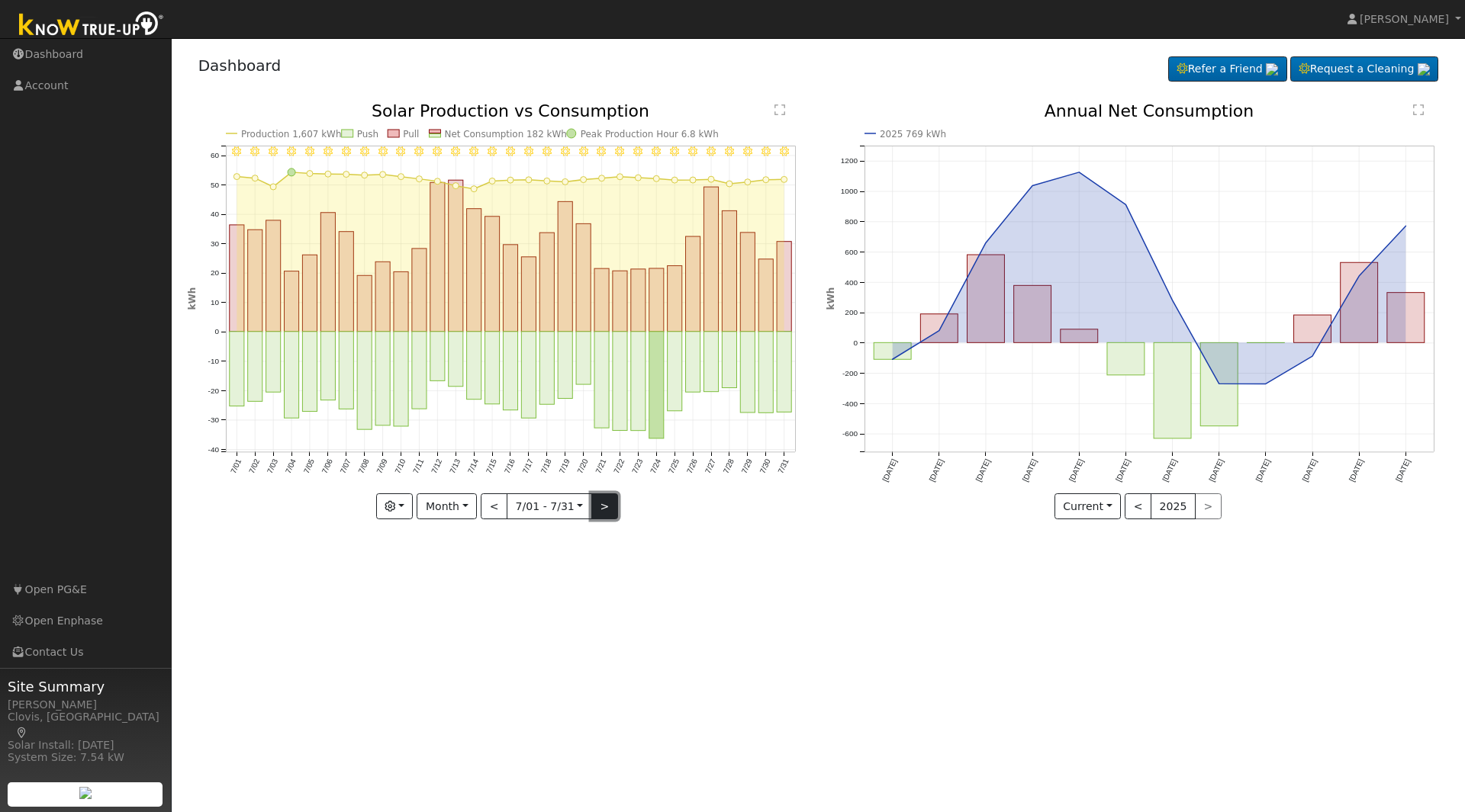
click at [608, 509] on button ">" at bounding box center [604, 506] width 27 height 26
type input "2025-08-01"
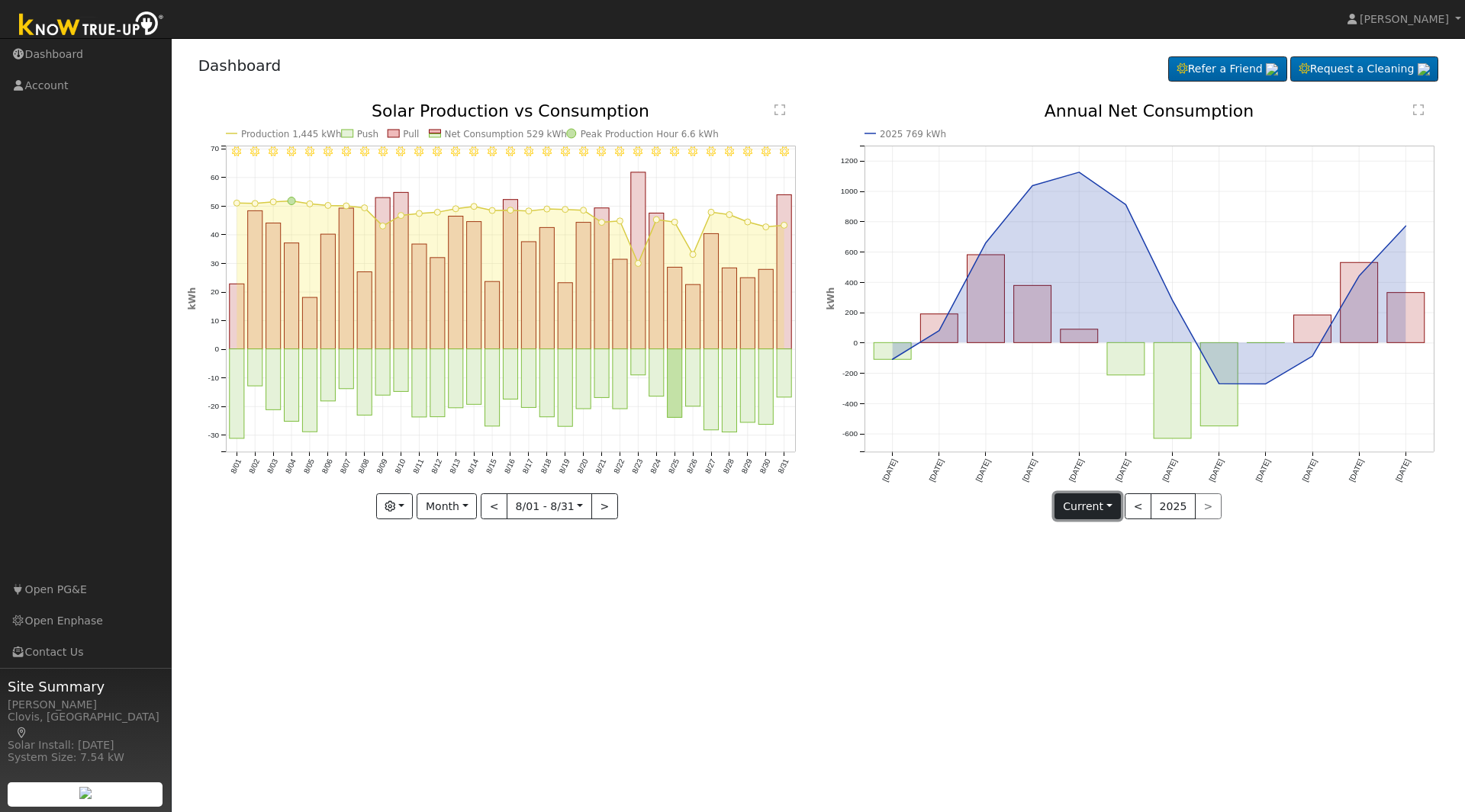
click at [1114, 508] on button "Current" at bounding box center [1088, 506] width 67 height 26
click at [1108, 514] on button "Current" at bounding box center [1088, 506] width 67 height 26
click at [1100, 539] on link "Compare Previous" at bounding box center [1114, 537] width 119 height 22
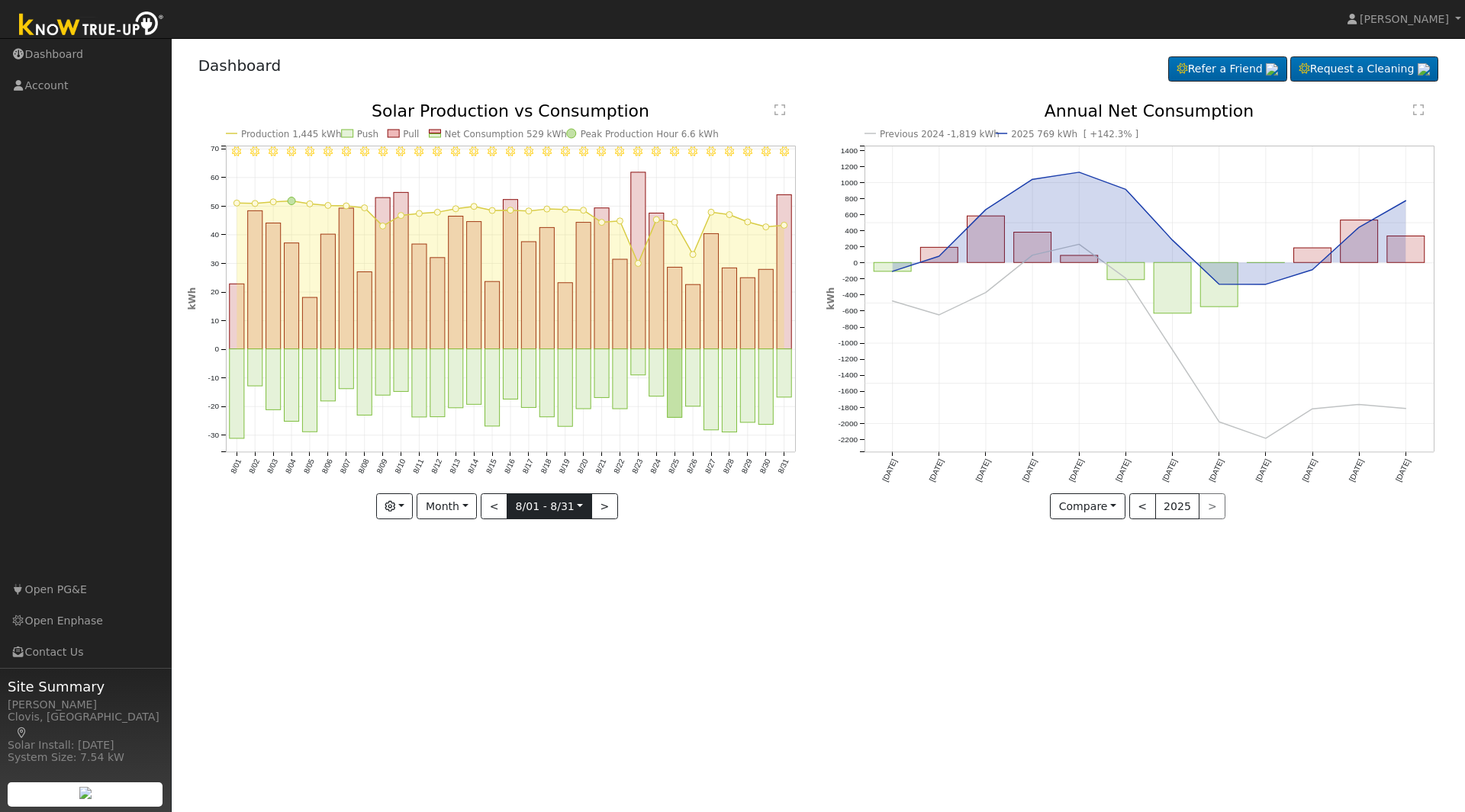
click at [577, 505] on input "2025-08-01" at bounding box center [549, 506] width 84 height 24
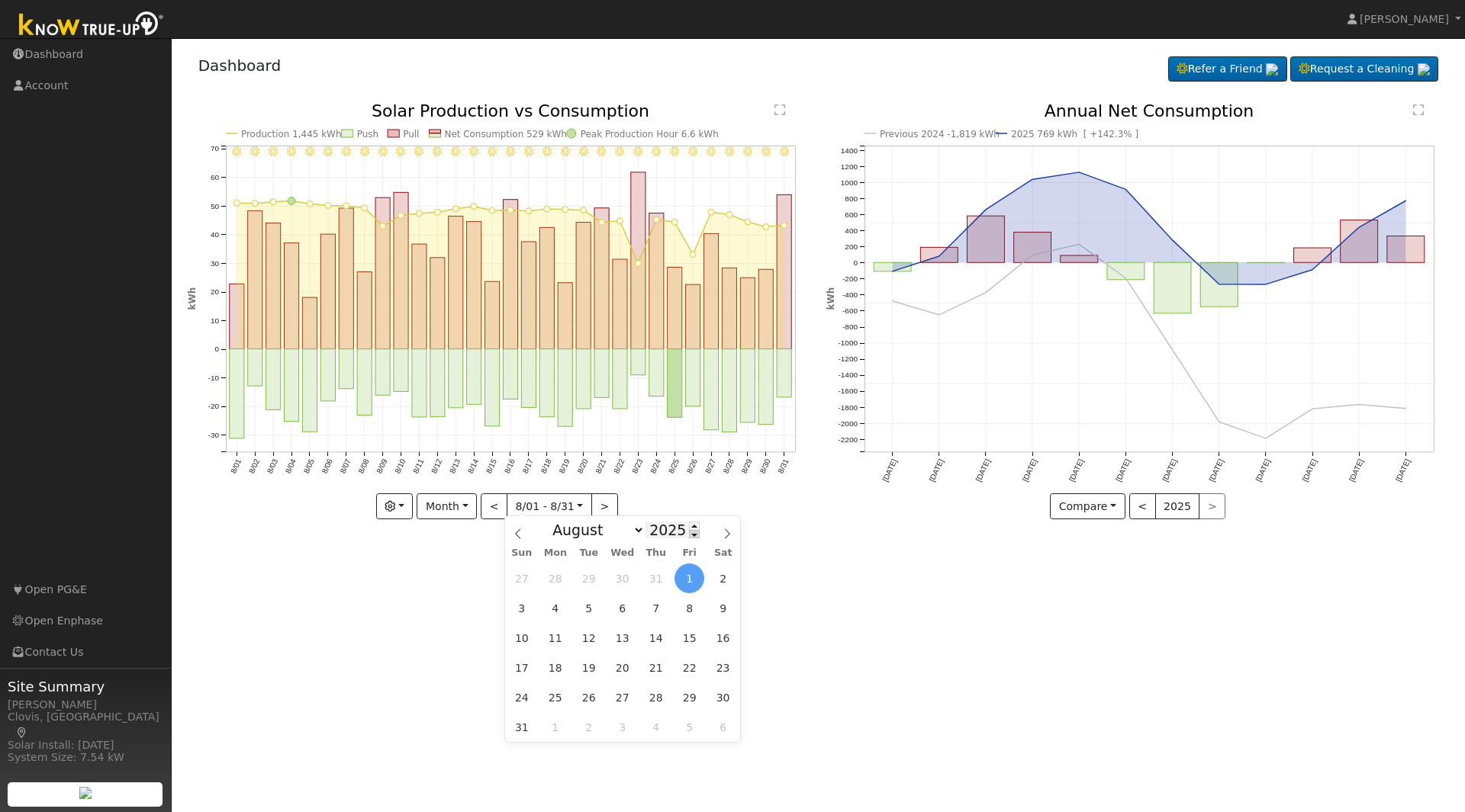
click at [689, 533] on span at bounding box center [694, 534] width 11 height 8
type input "2024"
click at [870, 601] on div "User Profile First name Last name Email Email Notifications No Emails No Emails…" at bounding box center [817, 425] width 1293 height 774
click at [580, 511] on input "2025-08-01" at bounding box center [549, 506] width 84 height 24
click at [717, 700] on span "31" at bounding box center [726, 701] width 30 height 30
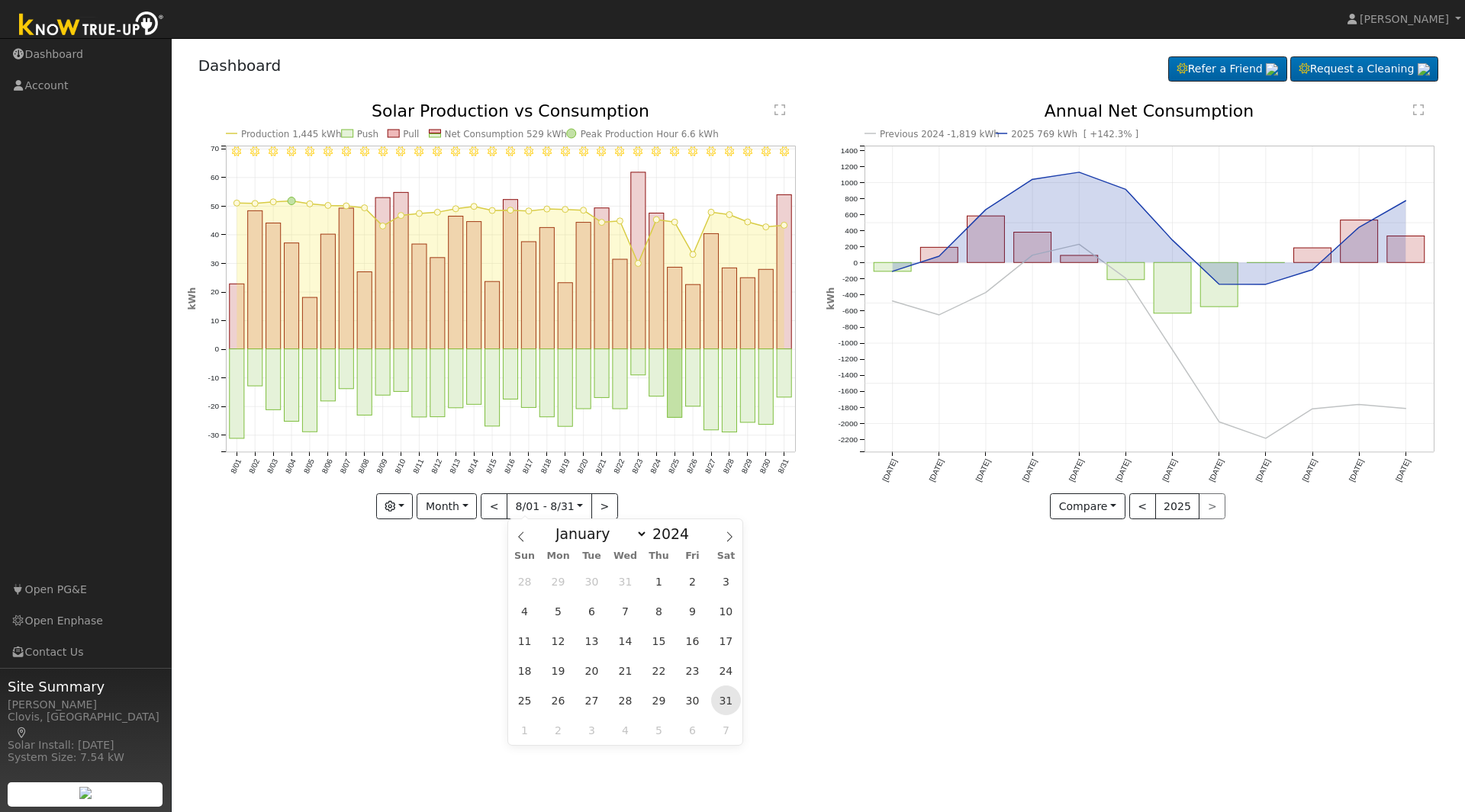
type input "2024-08-31"
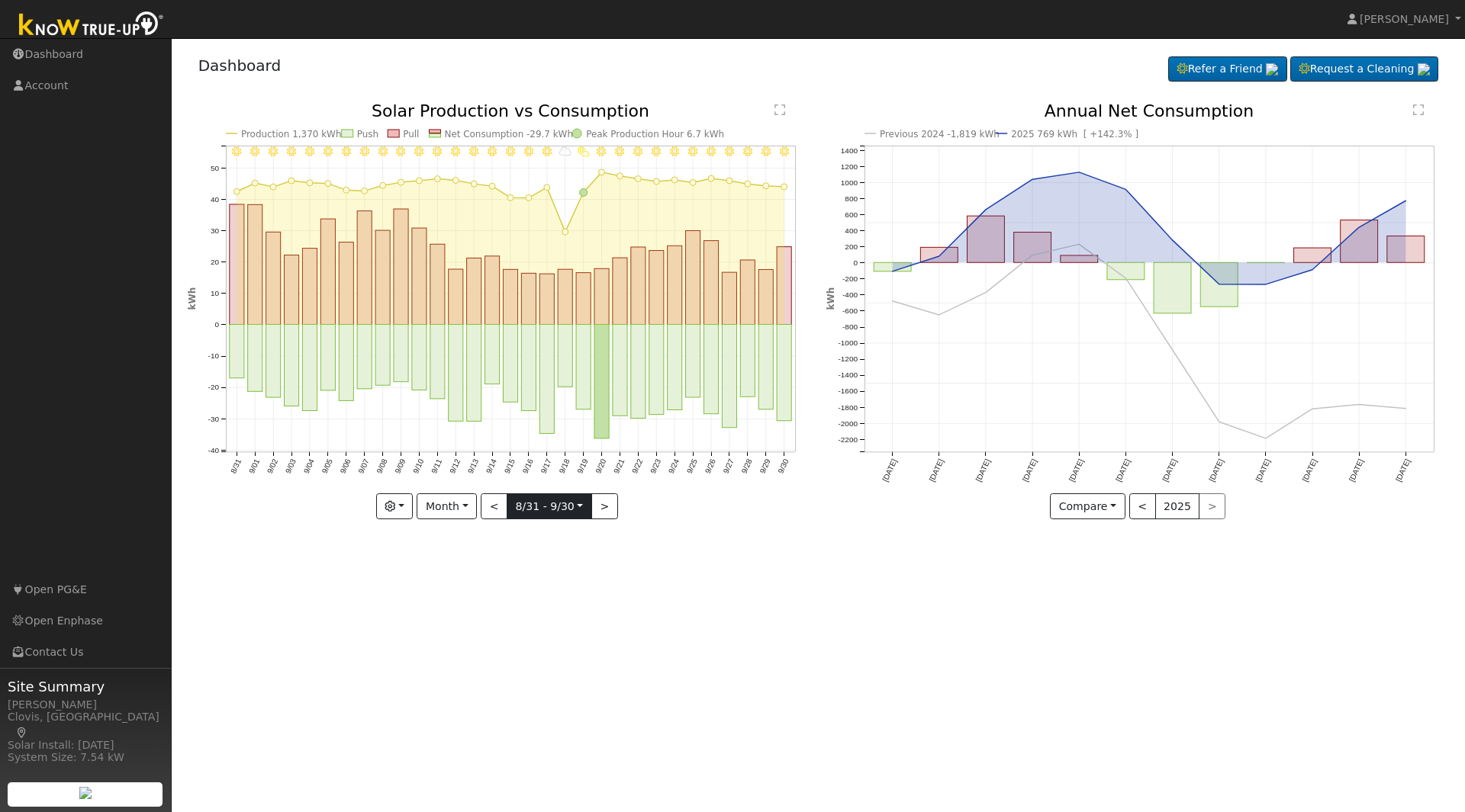
click at [580, 508] on input "2024-08-31" at bounding box center [549, 506] width 84 height 24
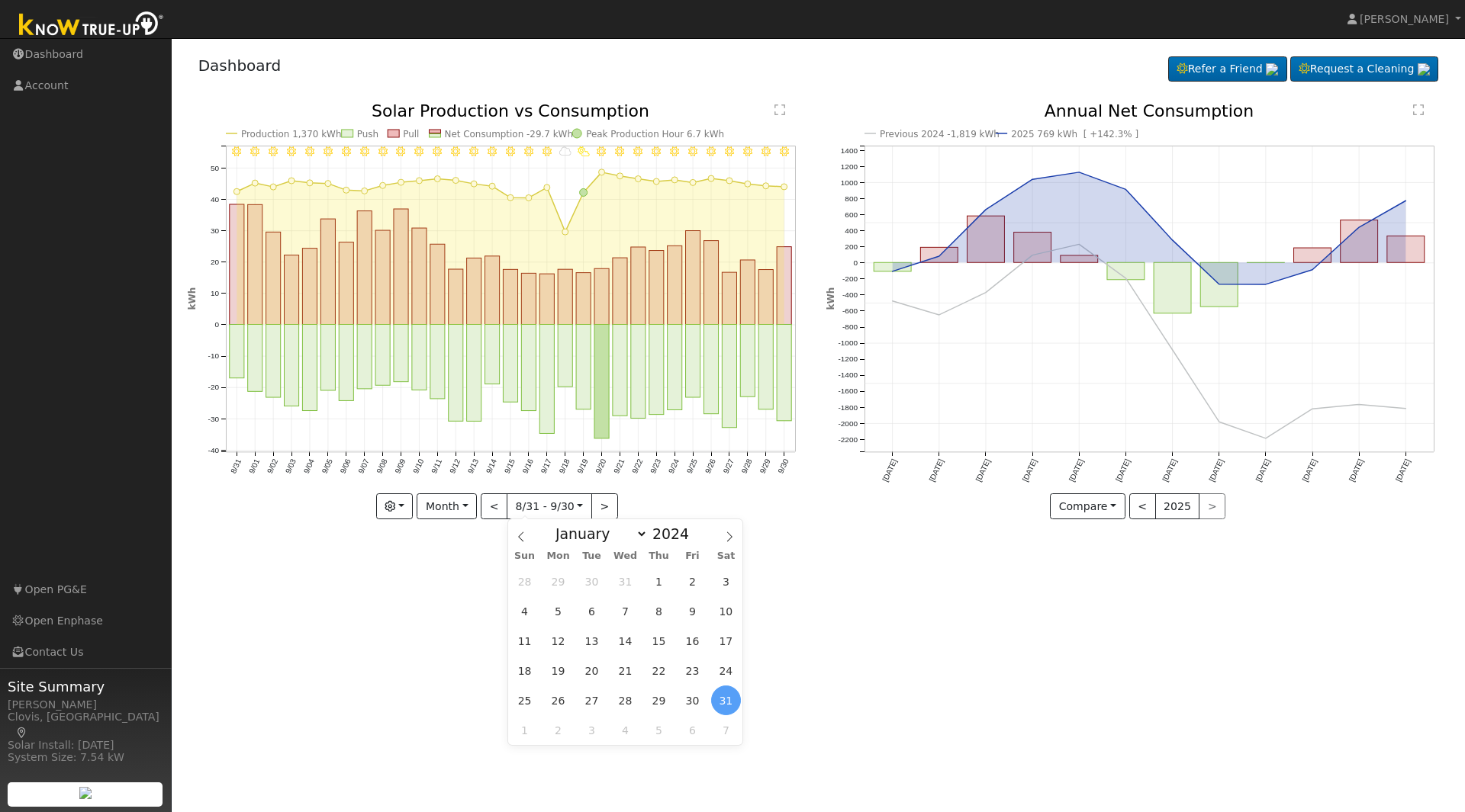
click at [691, 541] on div "January February March April May June July August September October November De…" at bounding box center [625, 532] width 176 height 26
click at [692, 530] on span at bounding box center [697, 529] width 11 height 8
type input "2025"
click at [534, 725] on span "31" at bounding box center [524, 730] width 30 height 30
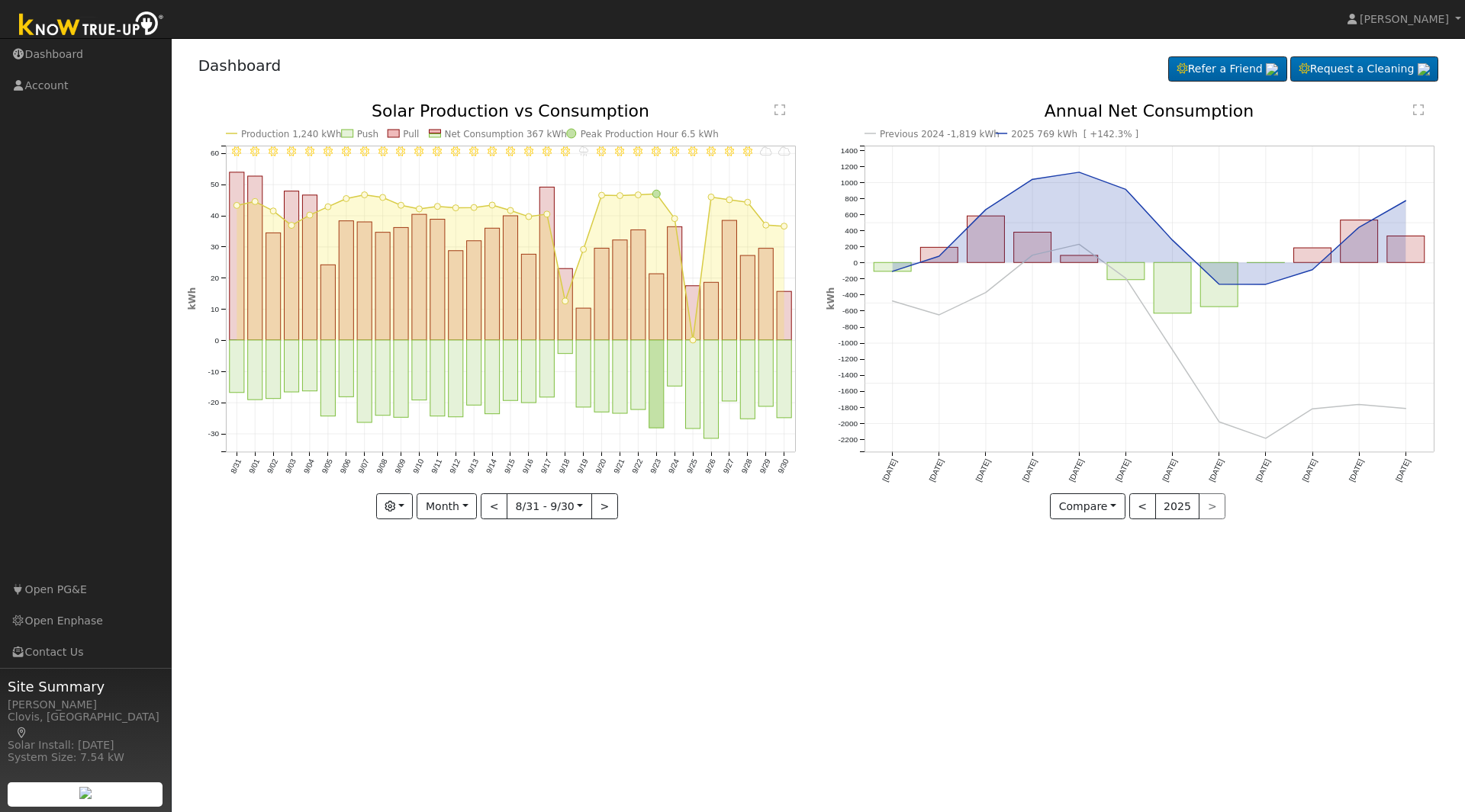
click at [481, 507] on icon "9/30 - Cloudy 9/29 - Cloudy 9/28 - Clear 9/27 - Clear 9/26 - Clear 9/25 - Mostl…" at bounding box center [499, 311] width 623 height 416
click at [468, 502] on button "Month" at bounding box center [446, 506] width 60 height 26
click at [455, 596] on link "Year" at bounding box center [469, 602] width 106 height 22
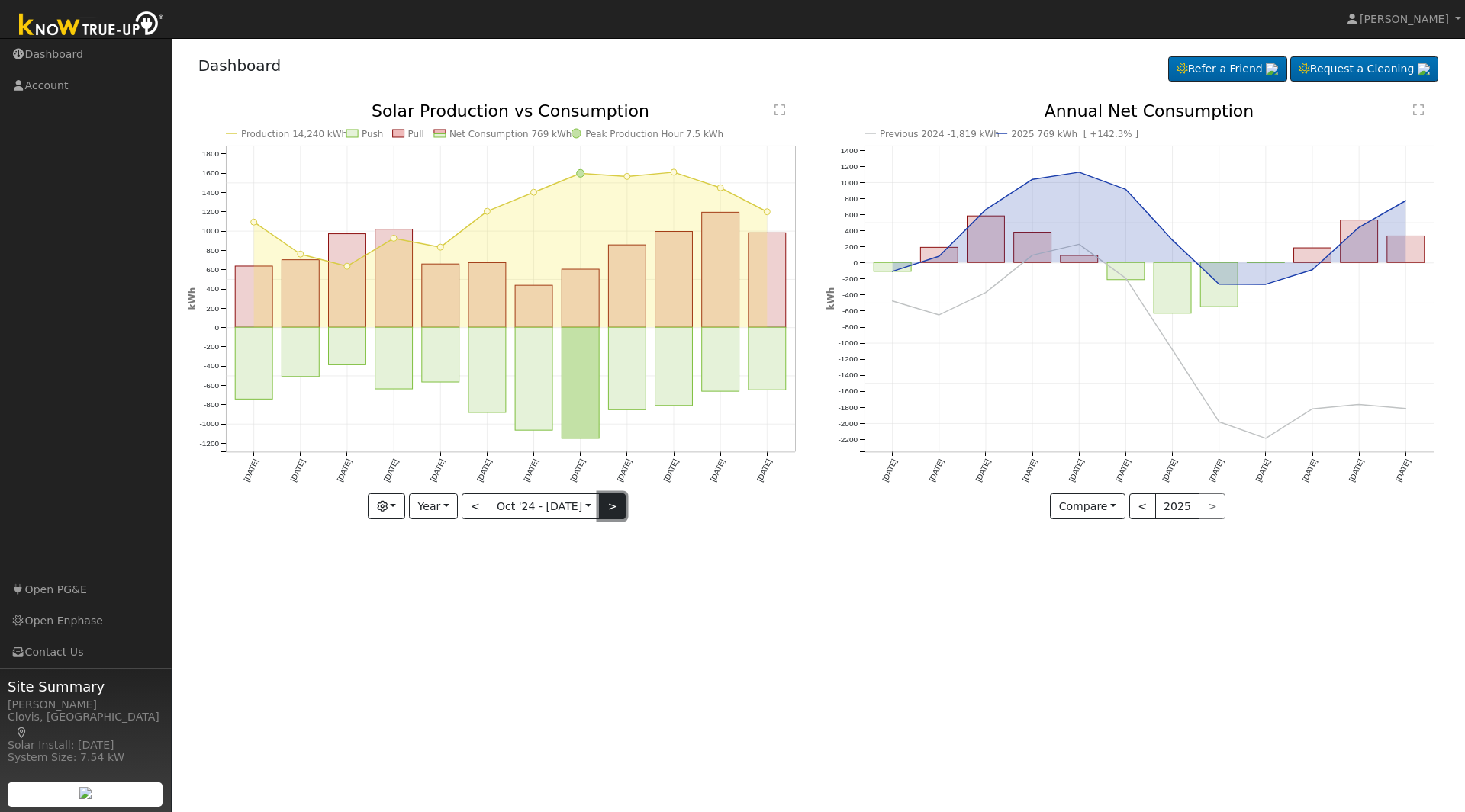
click at [613, 508] on button ">" at bounding box center [612, 506] width 27 height 26
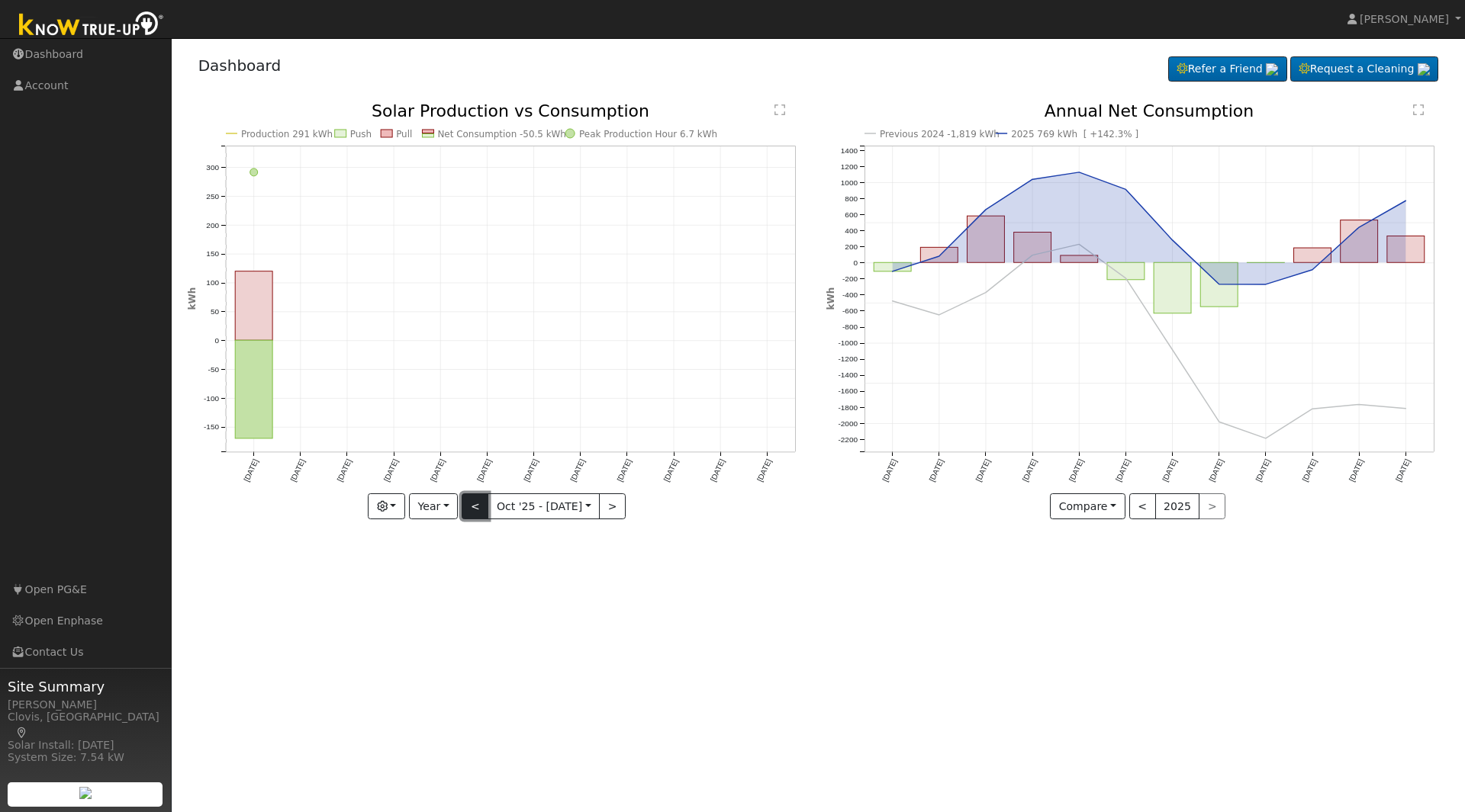
click at [469, 511] on button "<" at bounding box center [474, 506] width 27 height 26
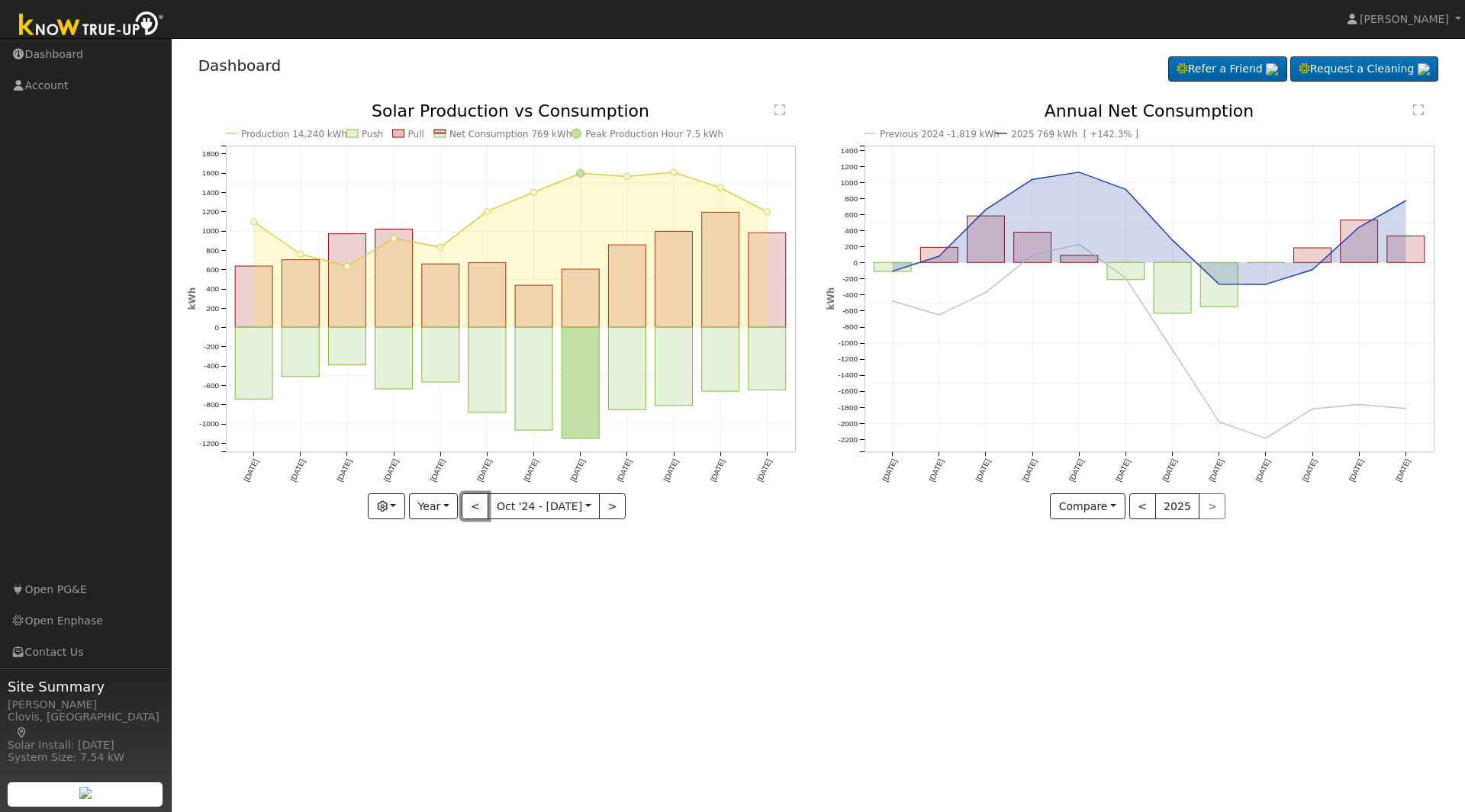
click at [469, 511] on button "<" at bounding box center [474, 506] width 27 height 26
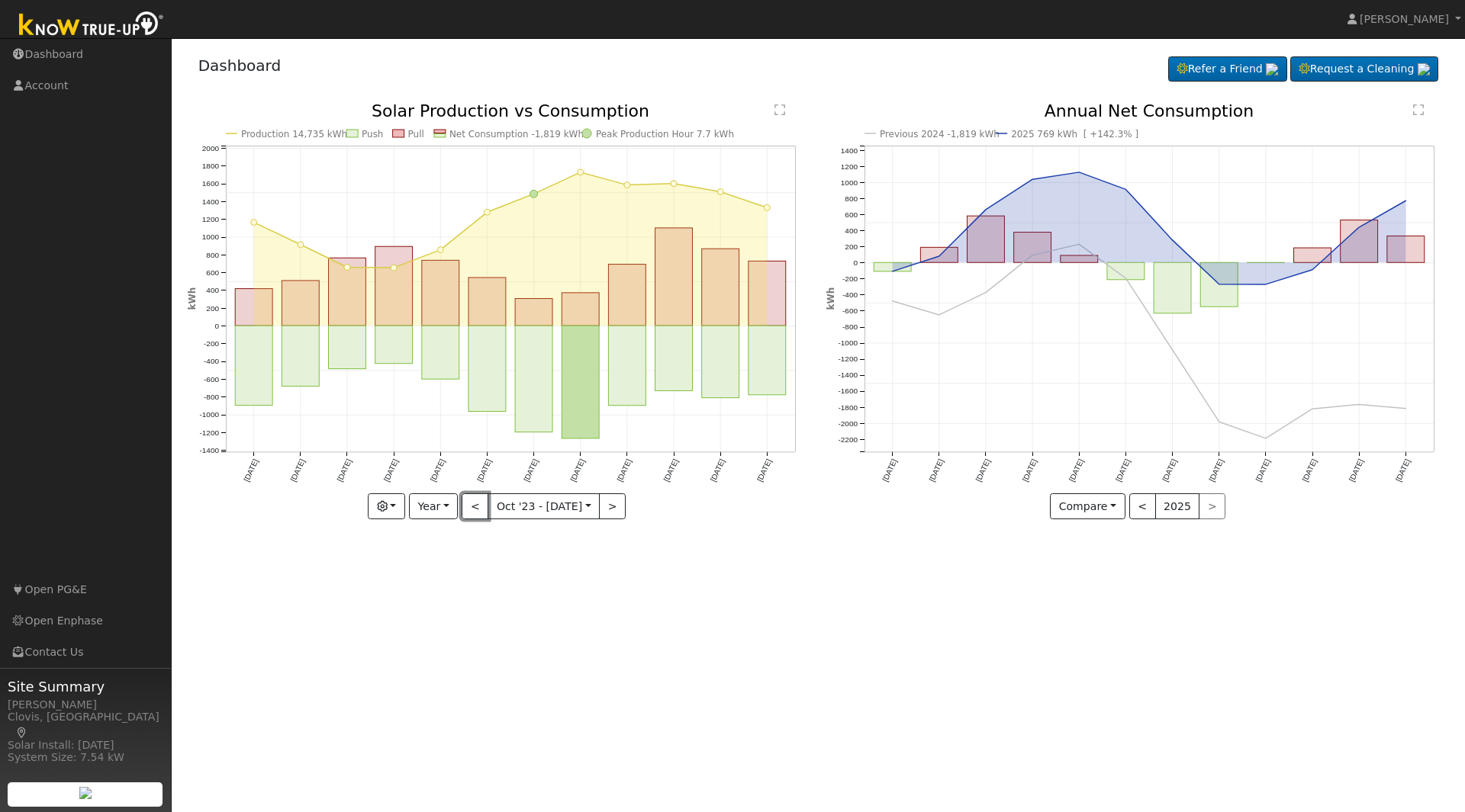
click at [469, 511] on button "<" at bounding box center [474, 506] width 27 height 26
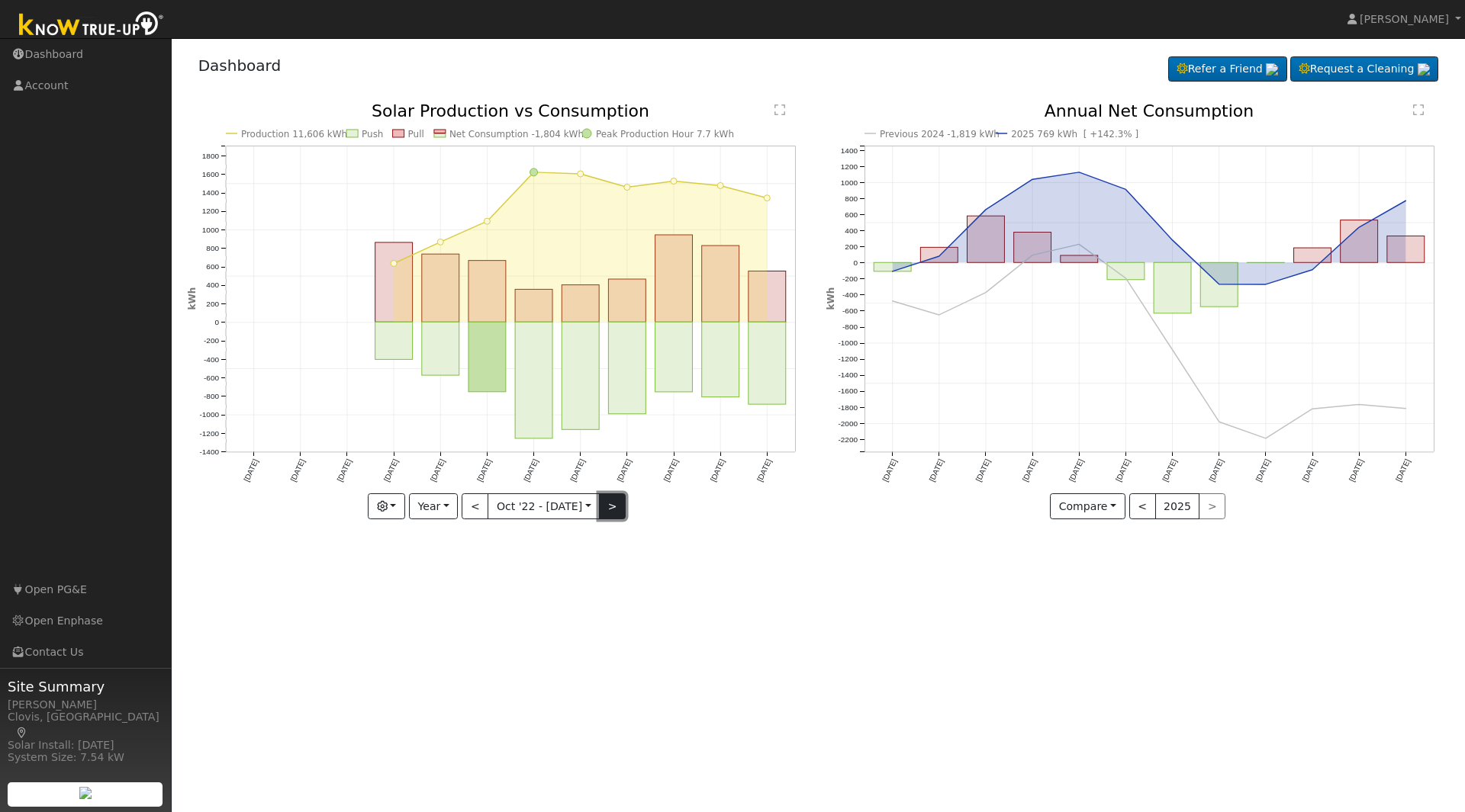
click at [618, 507] on button ">" at bounding box center [612, 506] width 27 height 26
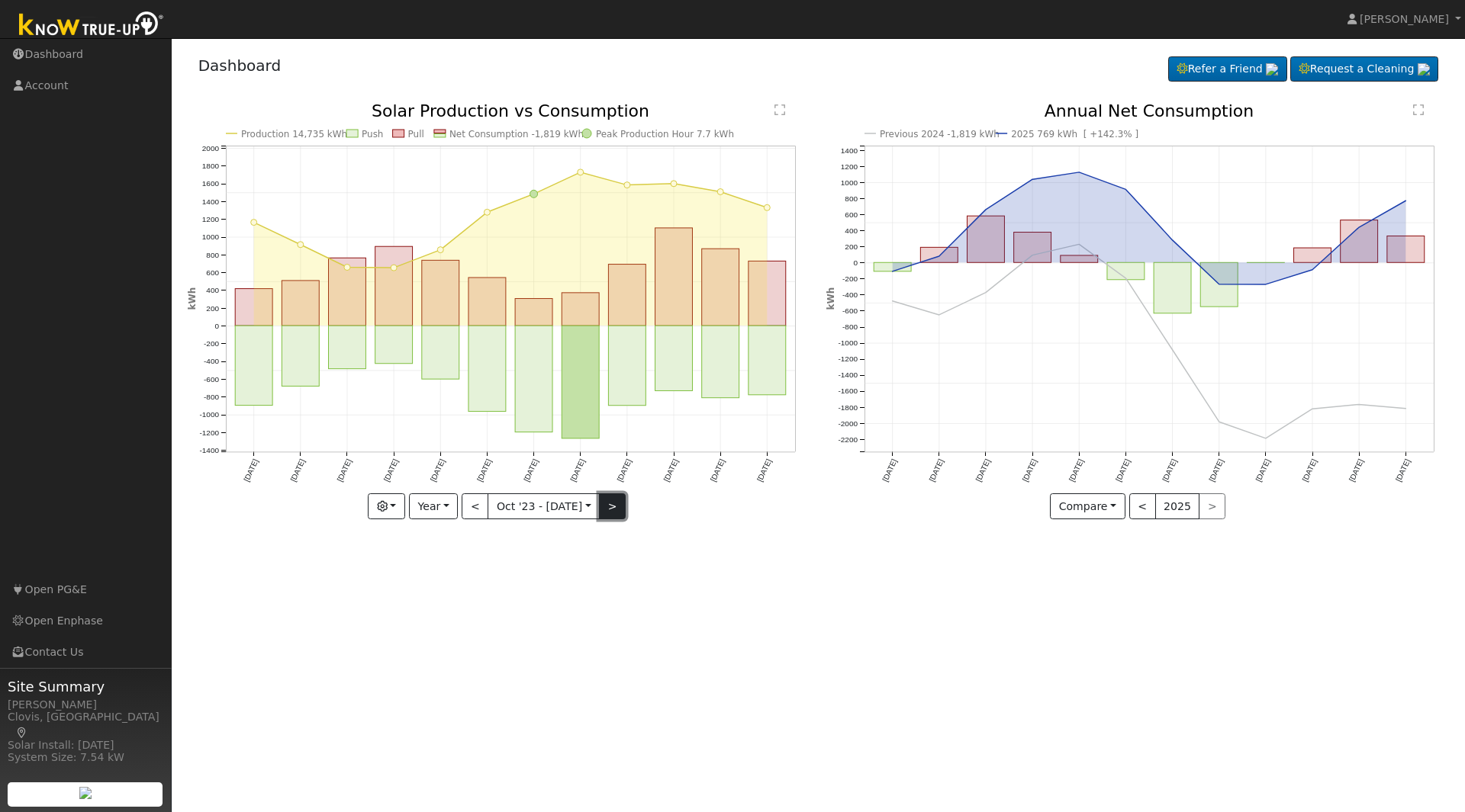
click at [618, 507] on button ">" at bounding box center [612, 506] width 27 height 26
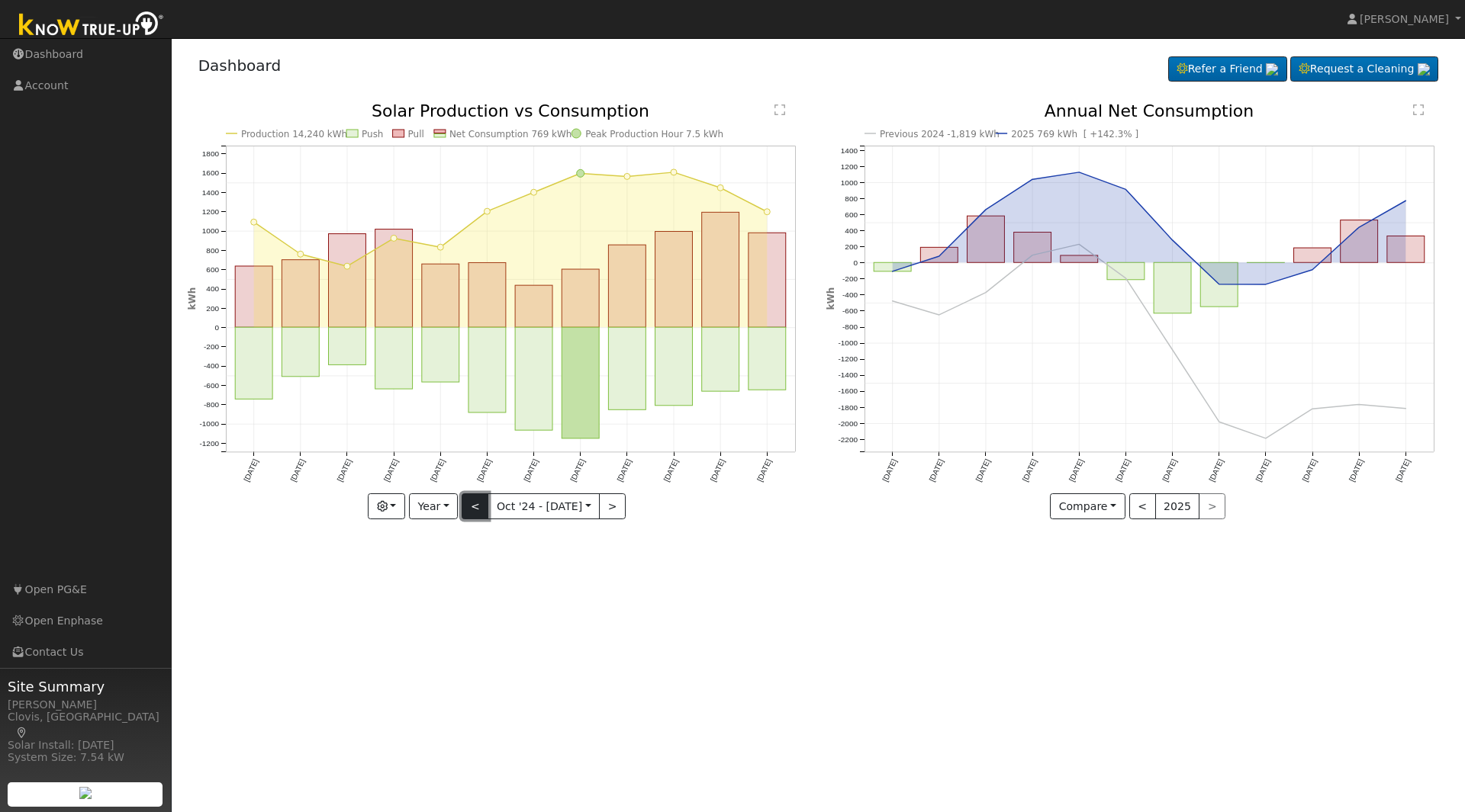
click at [470, 505] on button "<" at bounding box center [474, 506] width 27 height 26
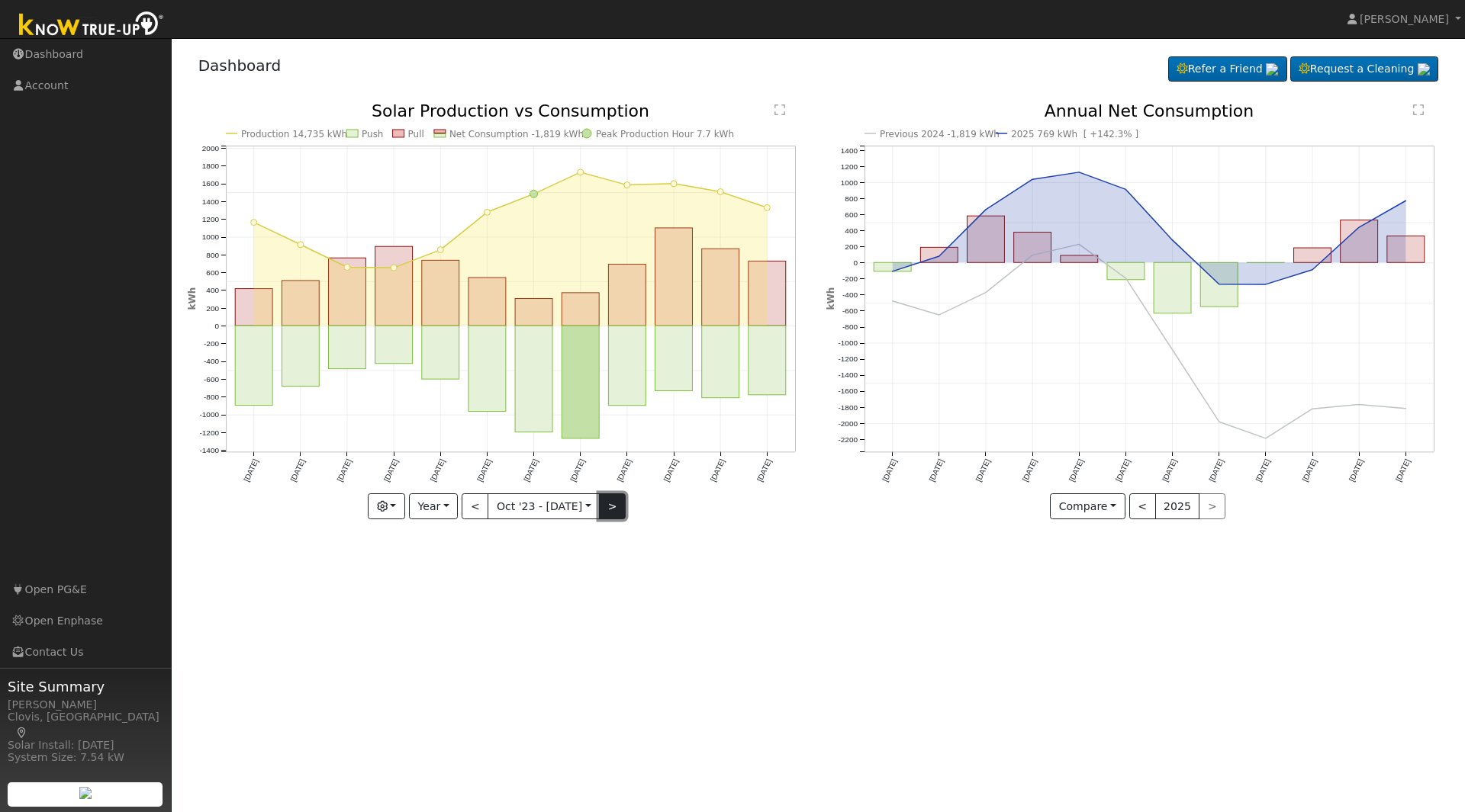
click at [612, 510] on button ">" at bounding box center [612, 506] width 27 height 26
type input "2024-10-01"
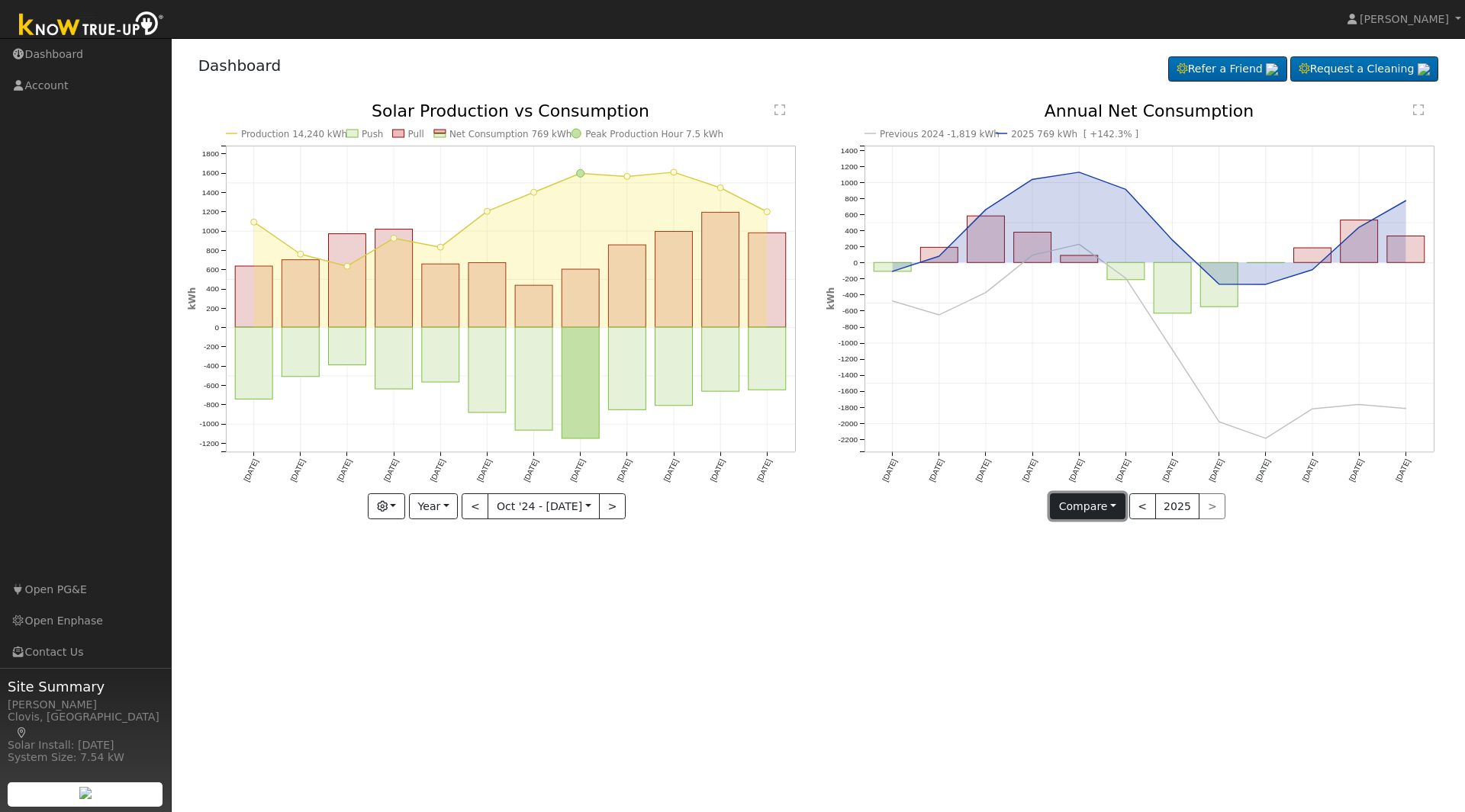
click at [1117, 503] on button "Compare" at bounding box center [1087, 506] width 76 height 26
click at [1115, 554] on link "Current Year" at bounding box center [1110, 560] width 119 height 22
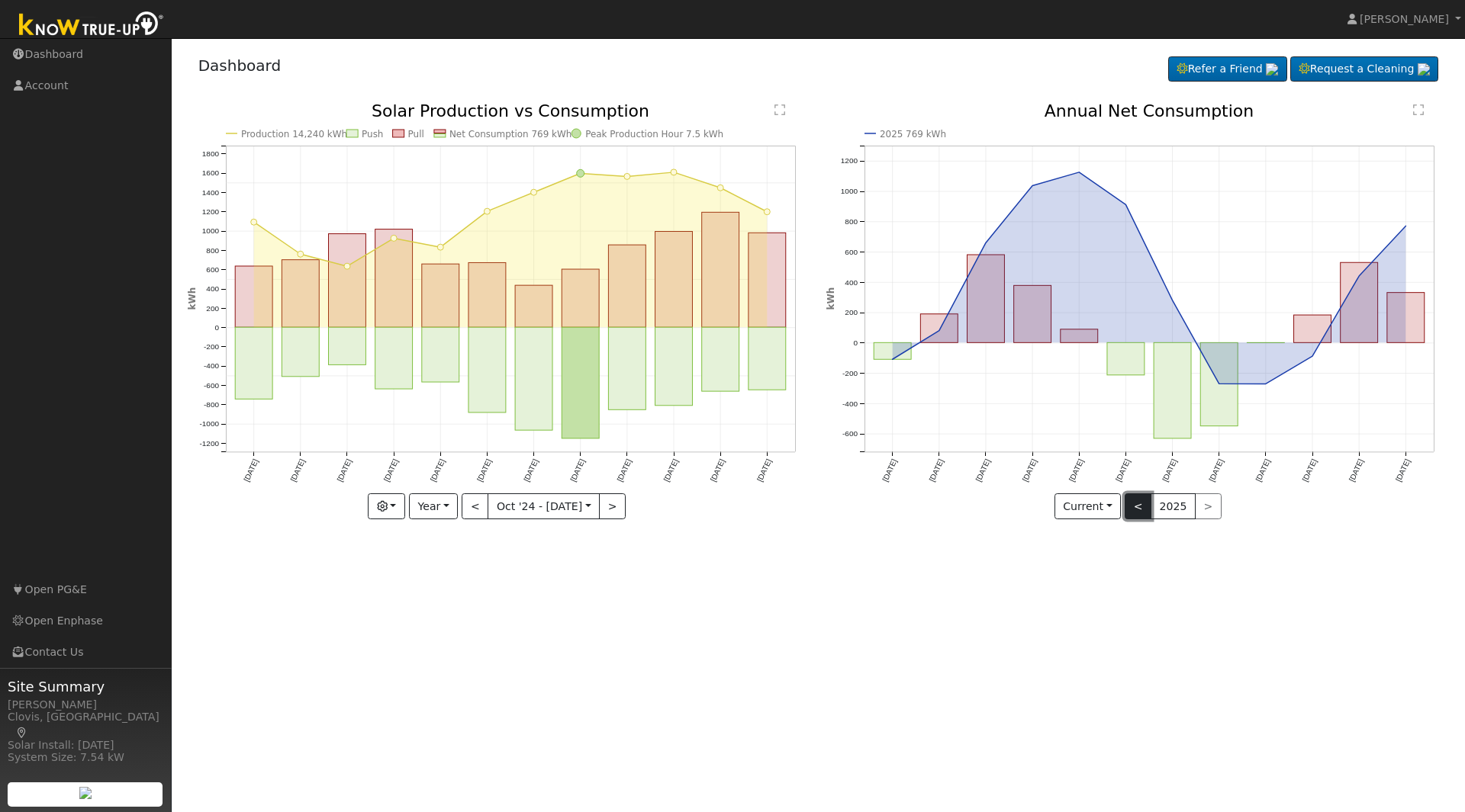
click at [1136, 498] on button "<" at bounding box center [1138, 506] width 27 height 26
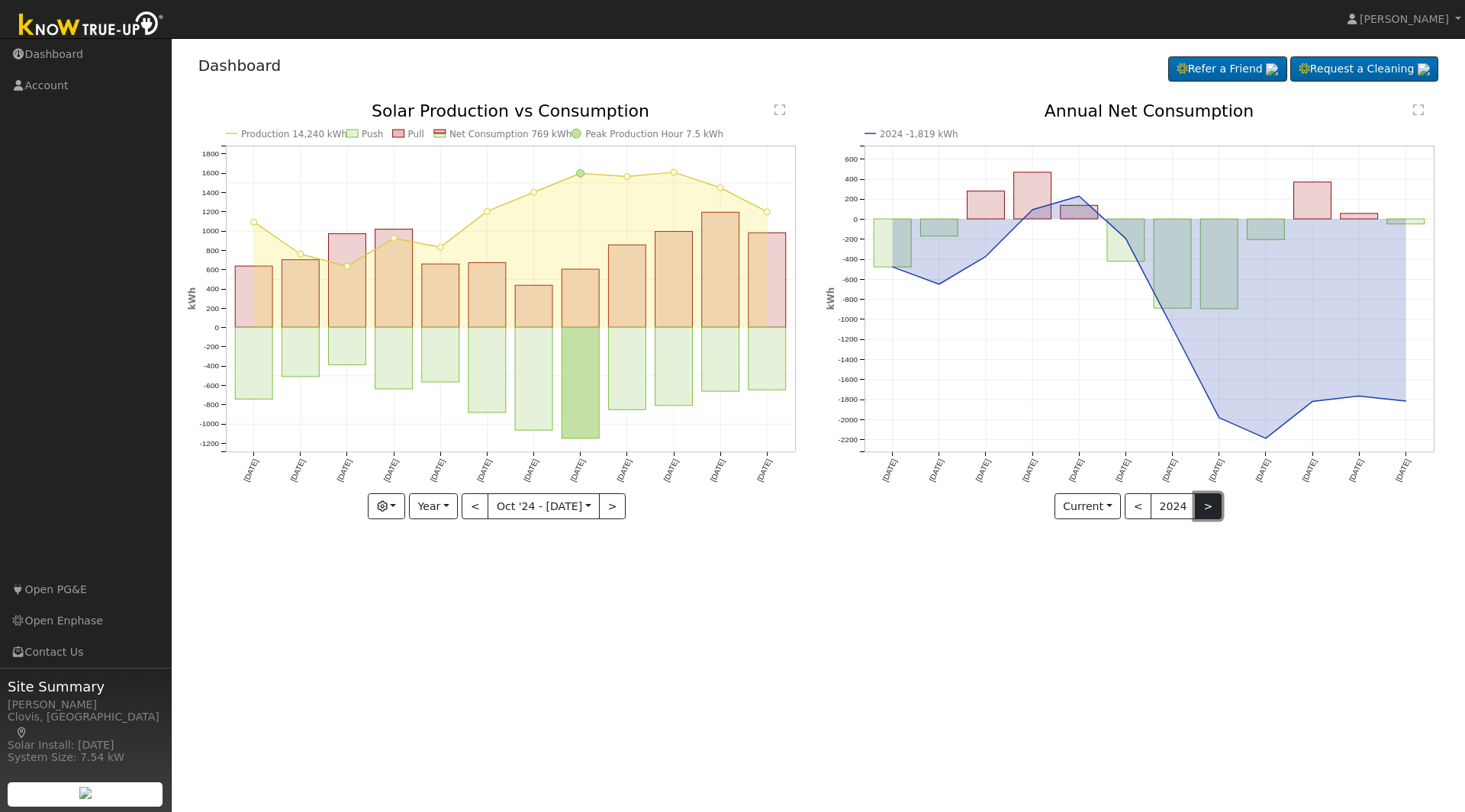
click at [1194, 500] on button ">" at bounding box center [1208, 506] width 27 height 26
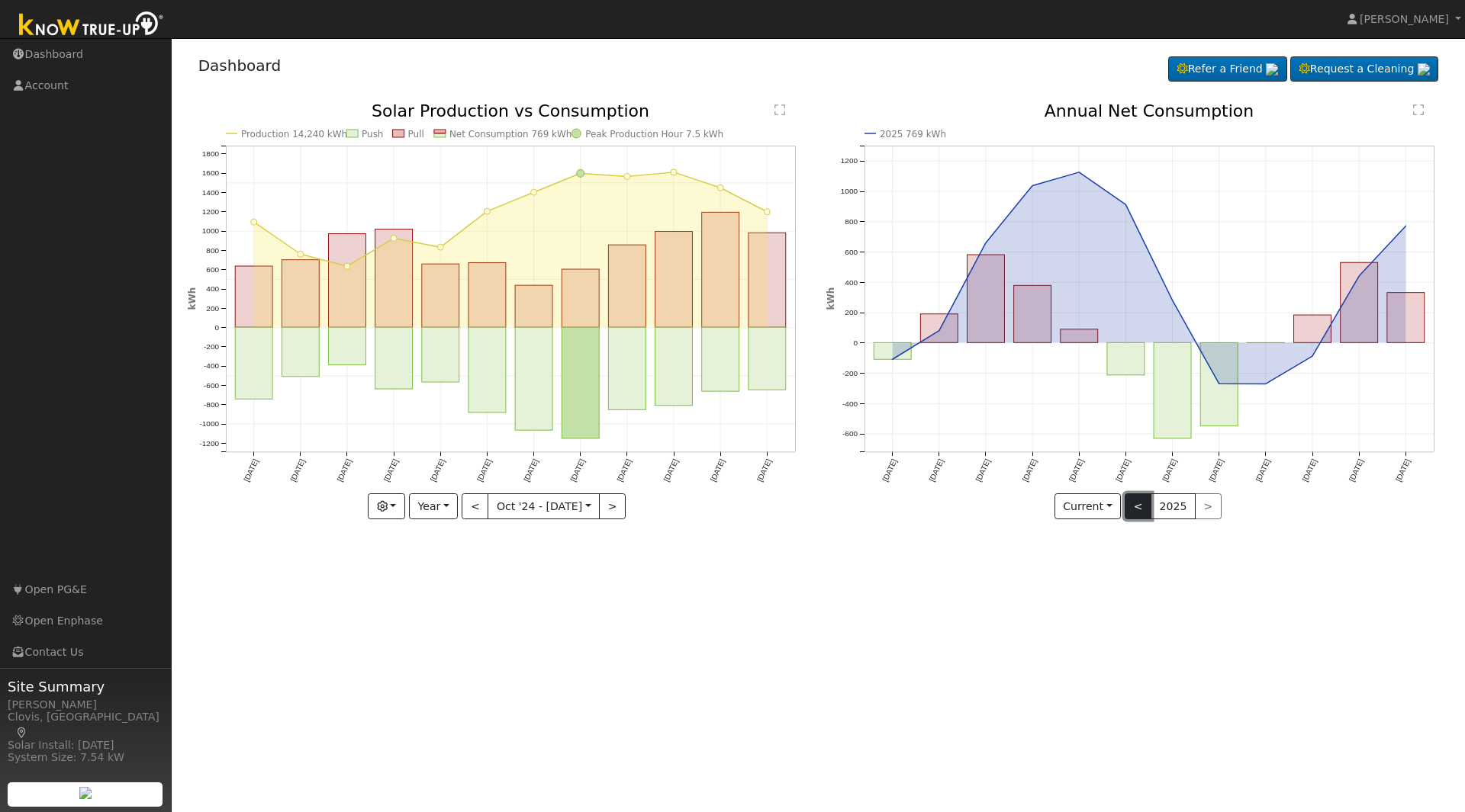
click at [1137, 503] on button "<" at bounding box center [1138, 506] width 27 height 26
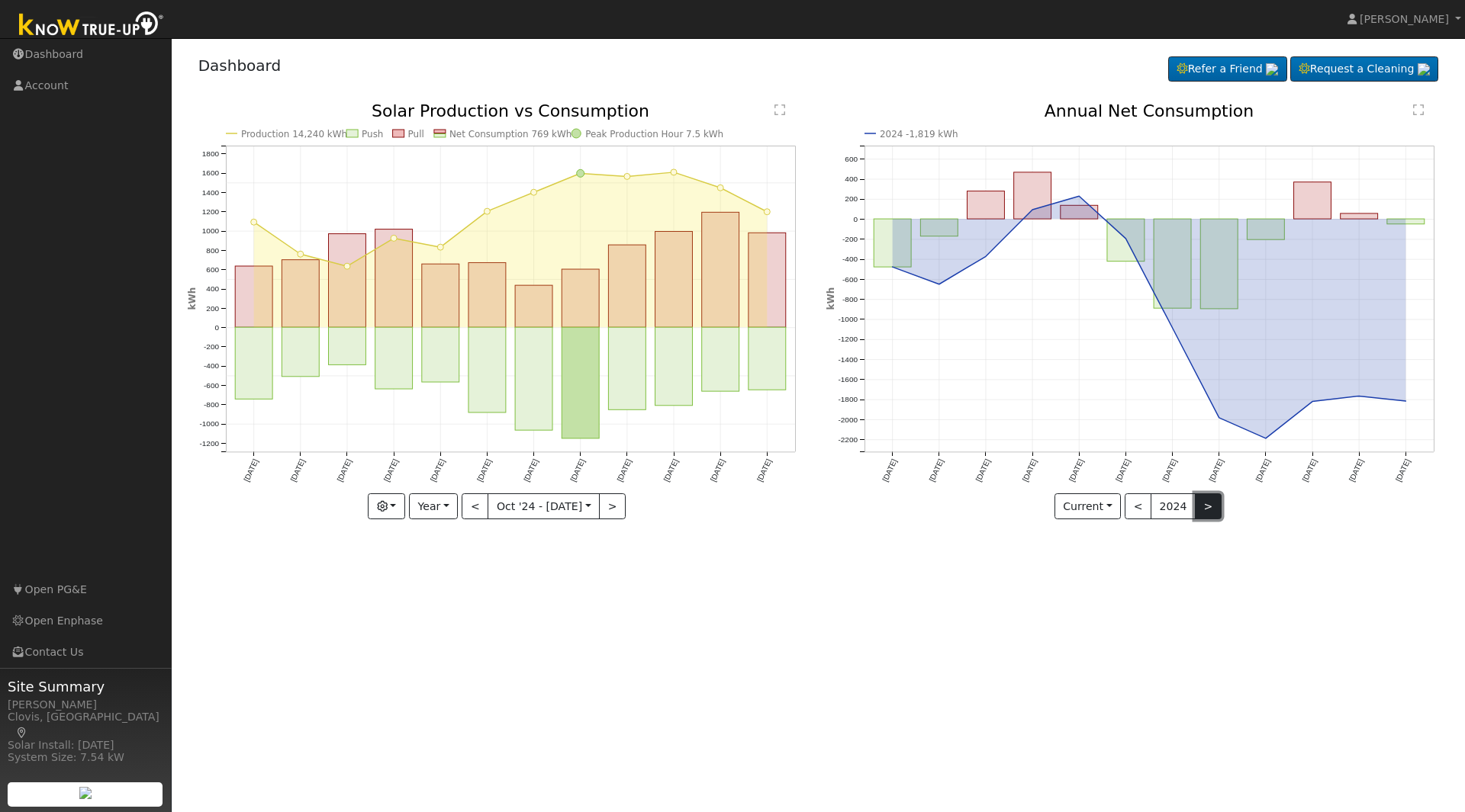
click at [1201, 509] on button ">" at bounding box center [1208, 506] width 27 height 26
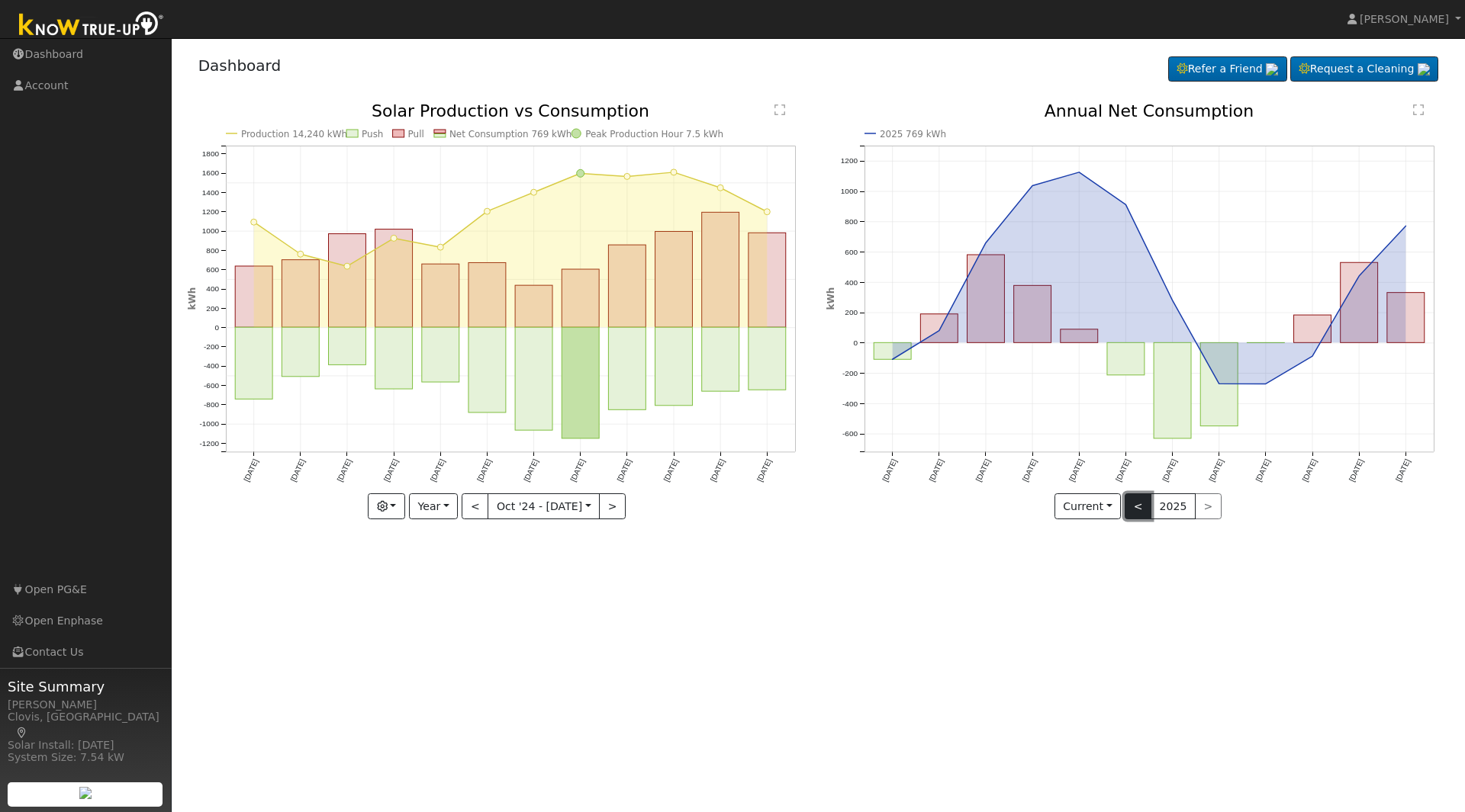
click at [1143, 506] on button "<" at bounding box center [1138, 506] width 27 height 26
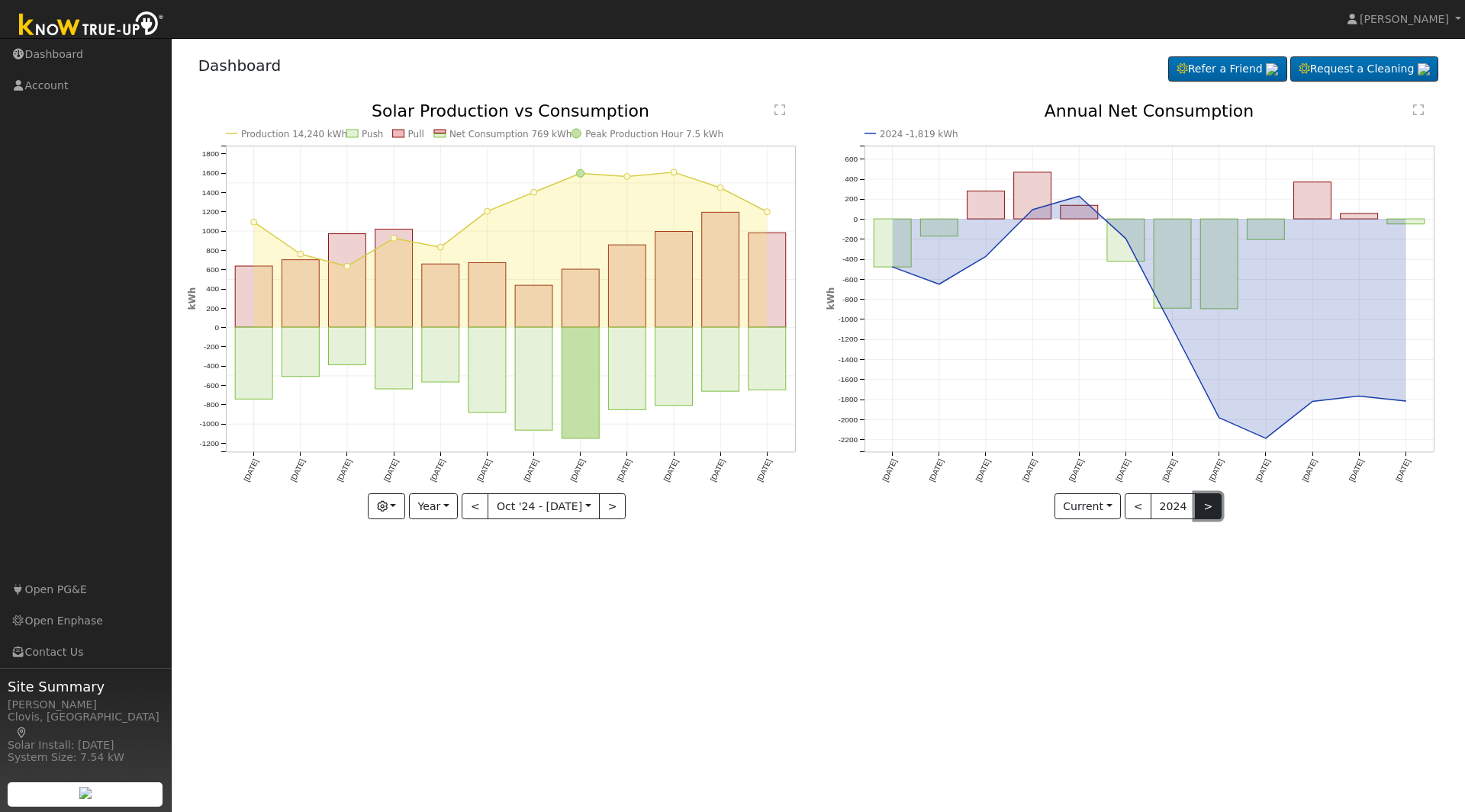
click at [1206, 498] on button ">" at bounding box center [1208, 506] width 27 height 26
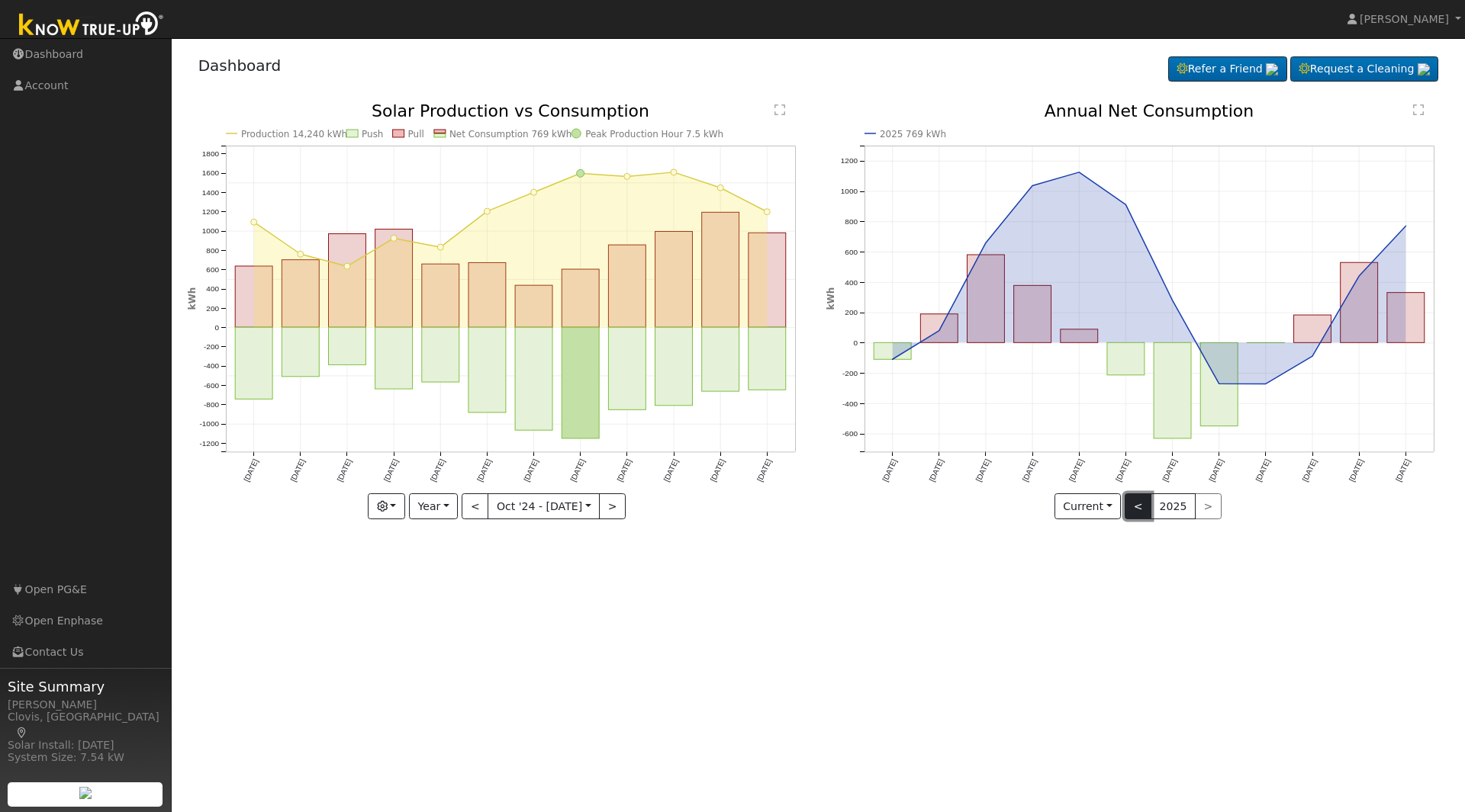
click at [1140, 500] on button "<" at bounding box center [1138, 506] width 27 height 26
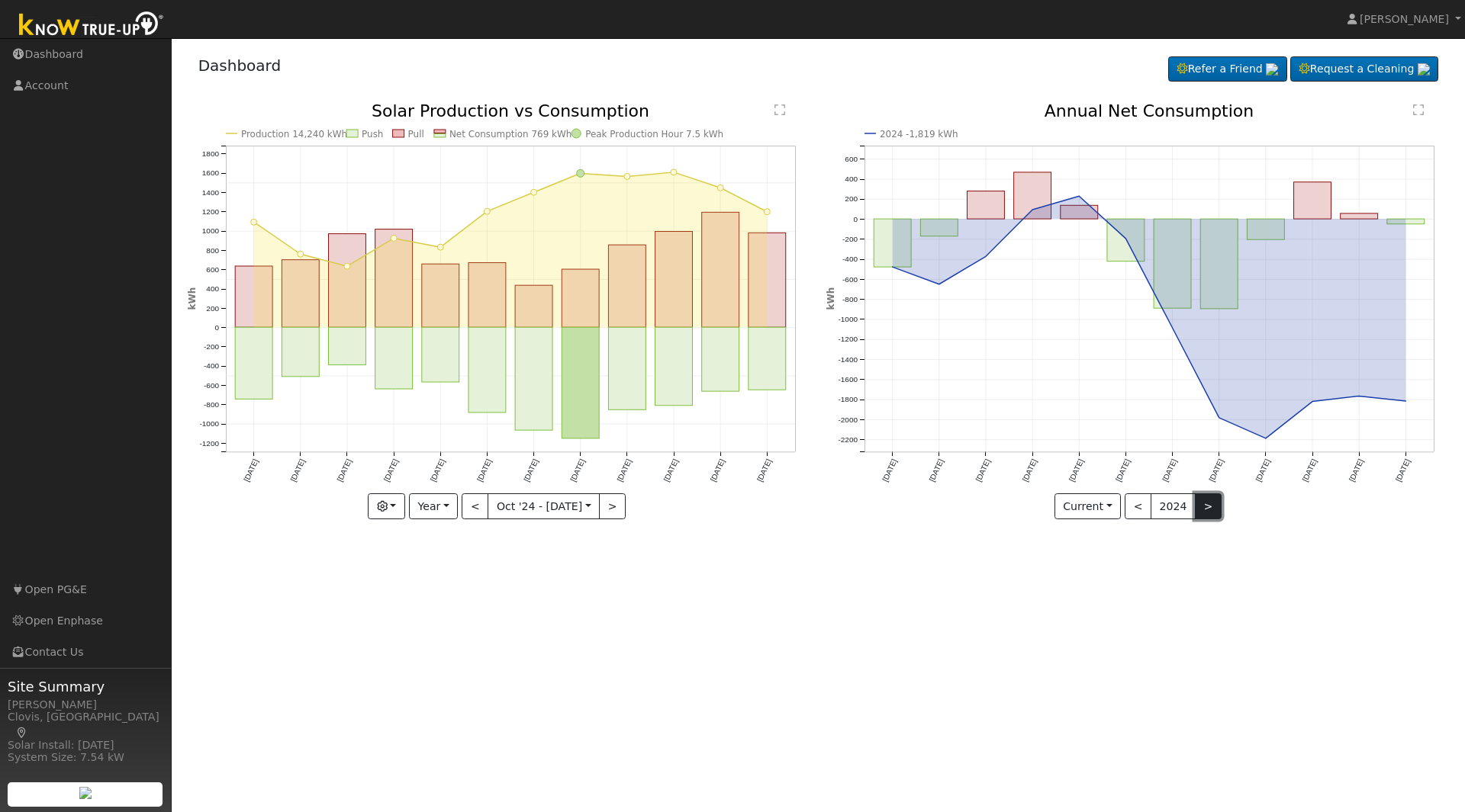
click at [1200, 506] on button ">" at bounding box center [1208, 506] width 27 height 26
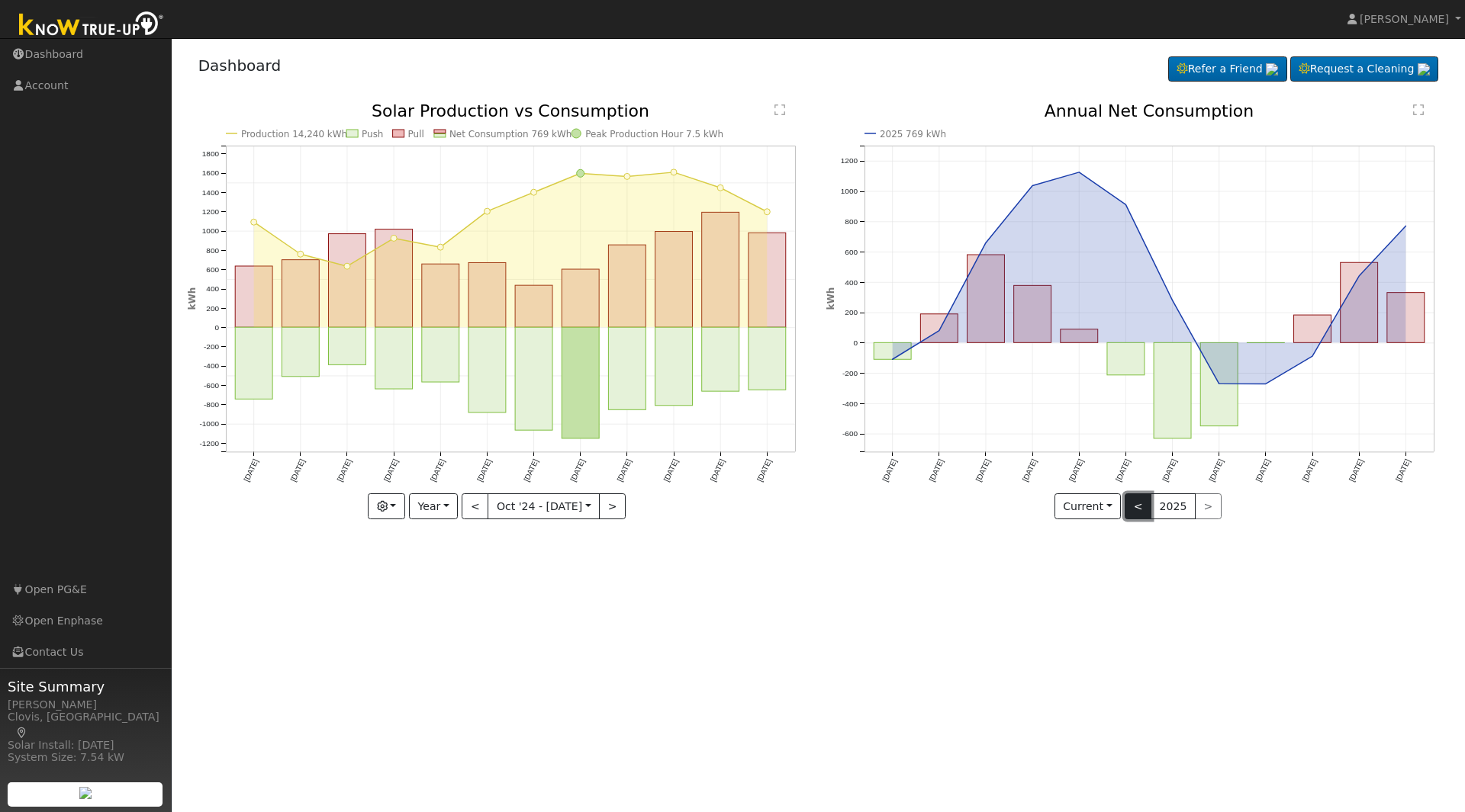
click at [1146, 499] on button "<" at bounding box center [1138, 506] width 27 height 26
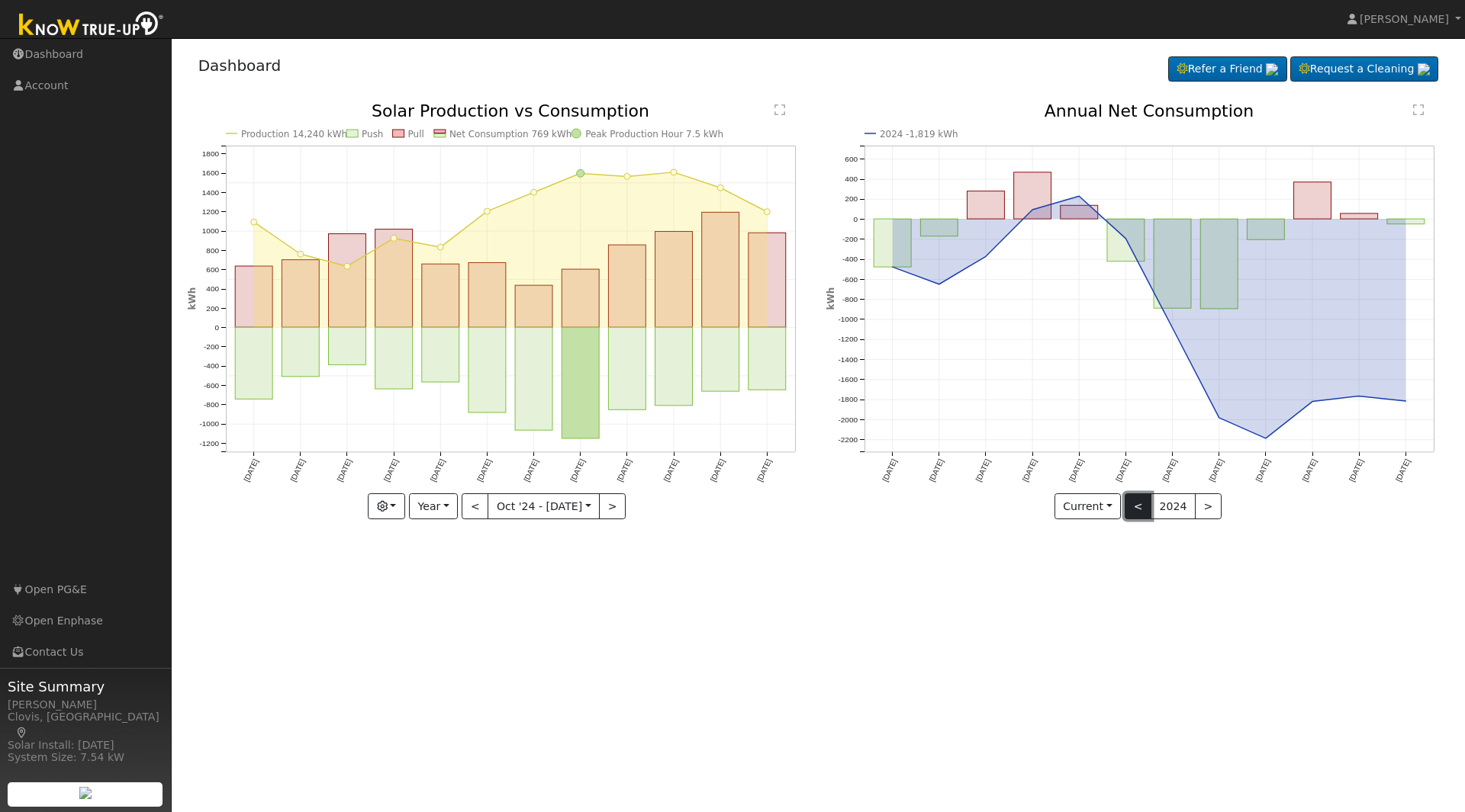
click at [1135, 512] on button "<" at bounding box center [1138, 506] width 27 height 26
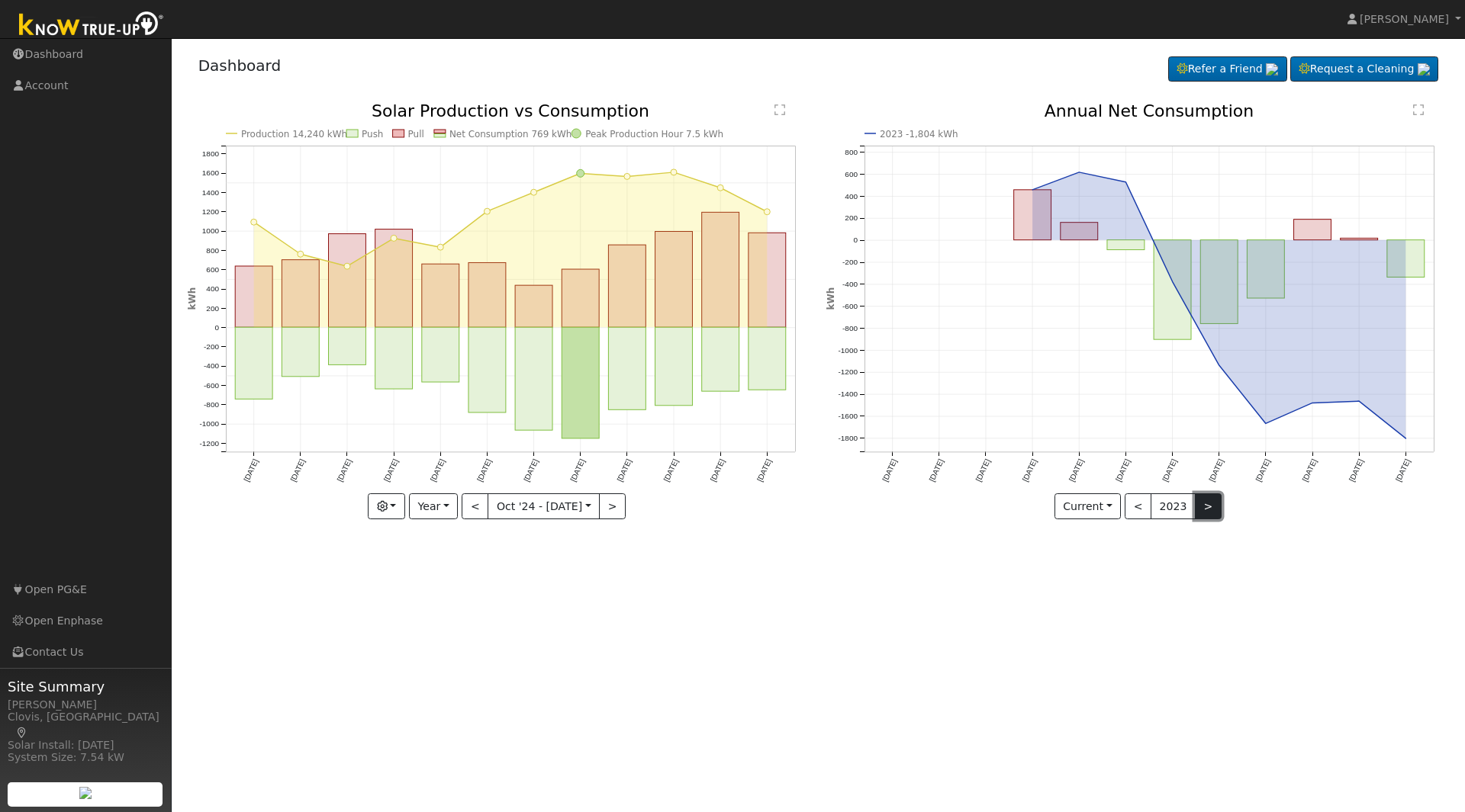
click at [1210, 507] on button ">" at bounding box center [1208, 506] width 27 height 26
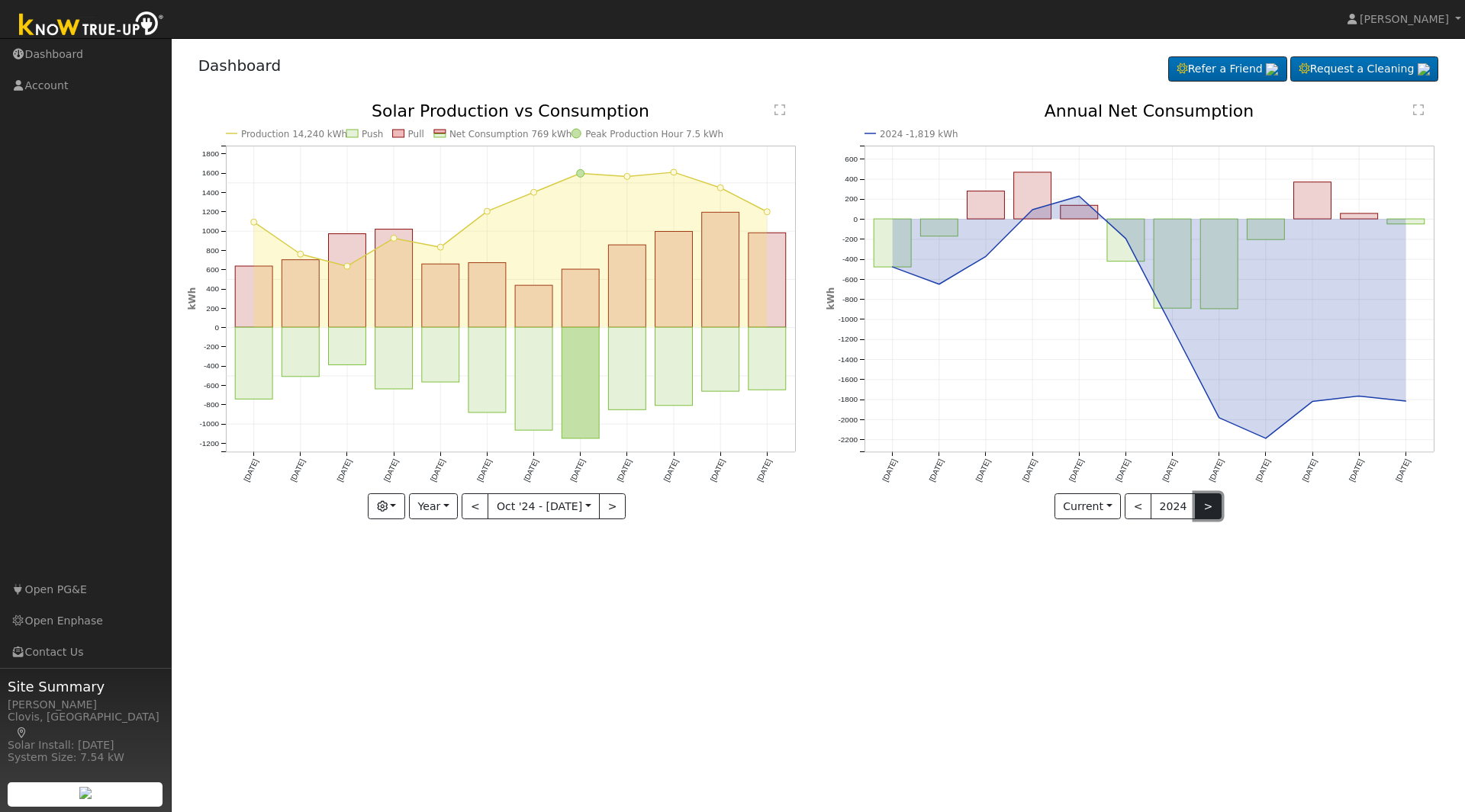
click at [1210, 507] on button ">" at bounding box center [1208, 506] width 27 height 26
